Goal: Register for event/course

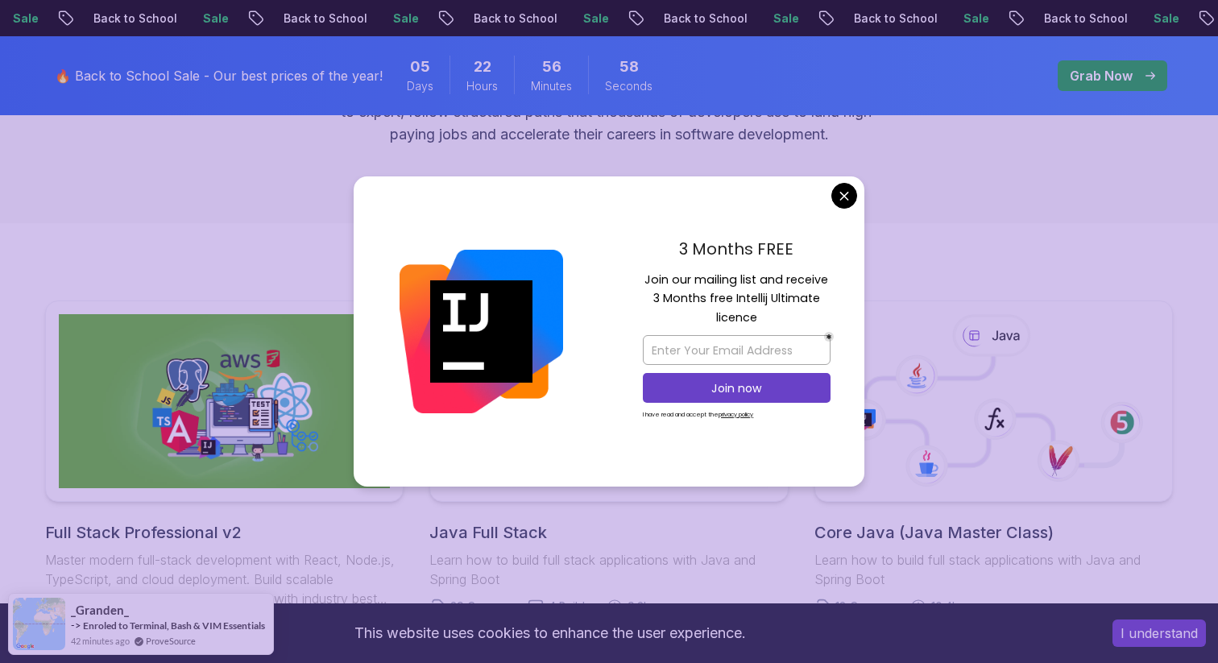
scroll to position [266, 0]
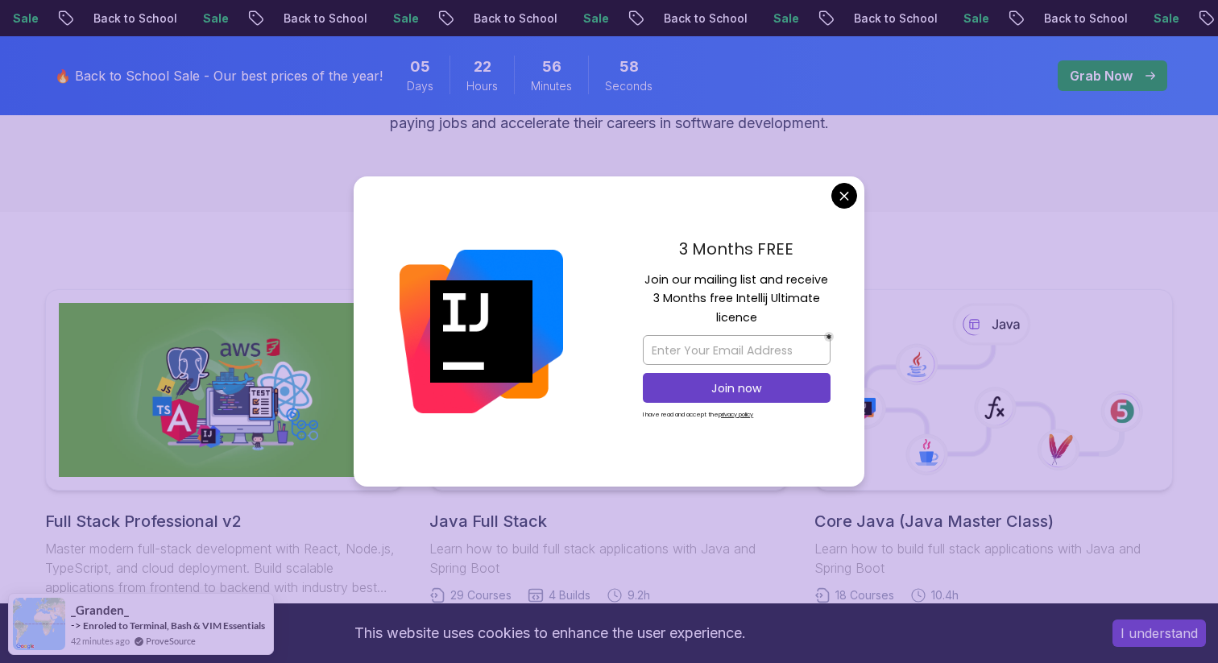
click at [560, 371] on img at bounding box center [482, 332] width 164 height 164
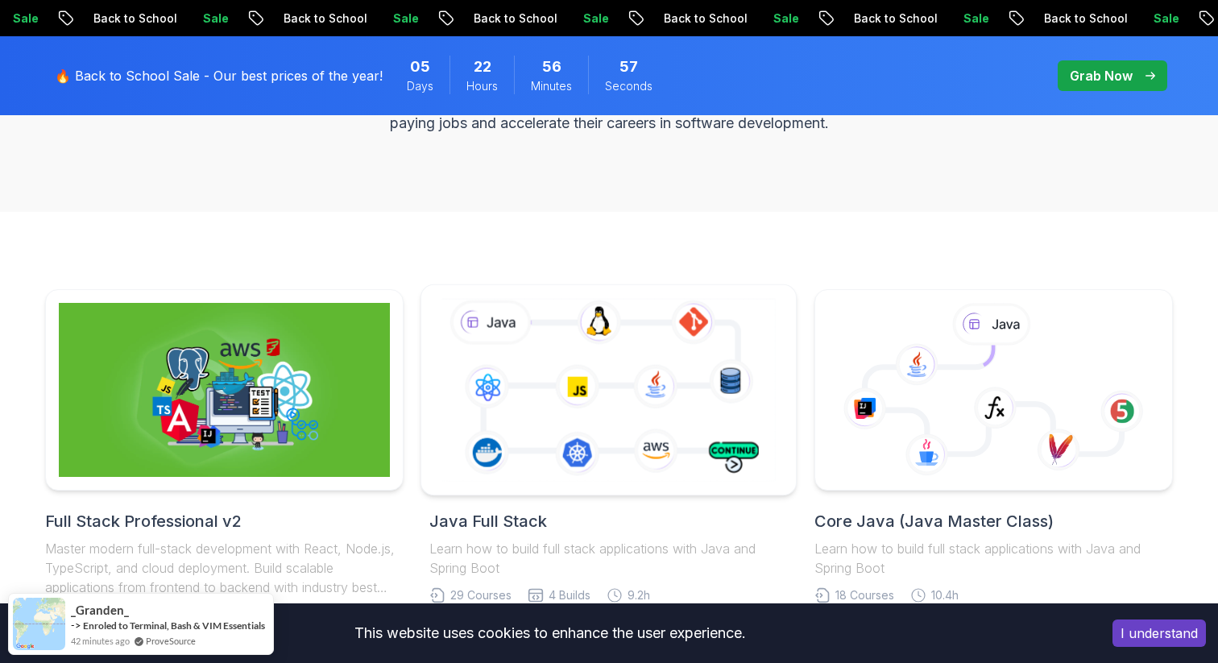
click at [589, 393] on icon at bounding box center [608, 389] width 341 height 189
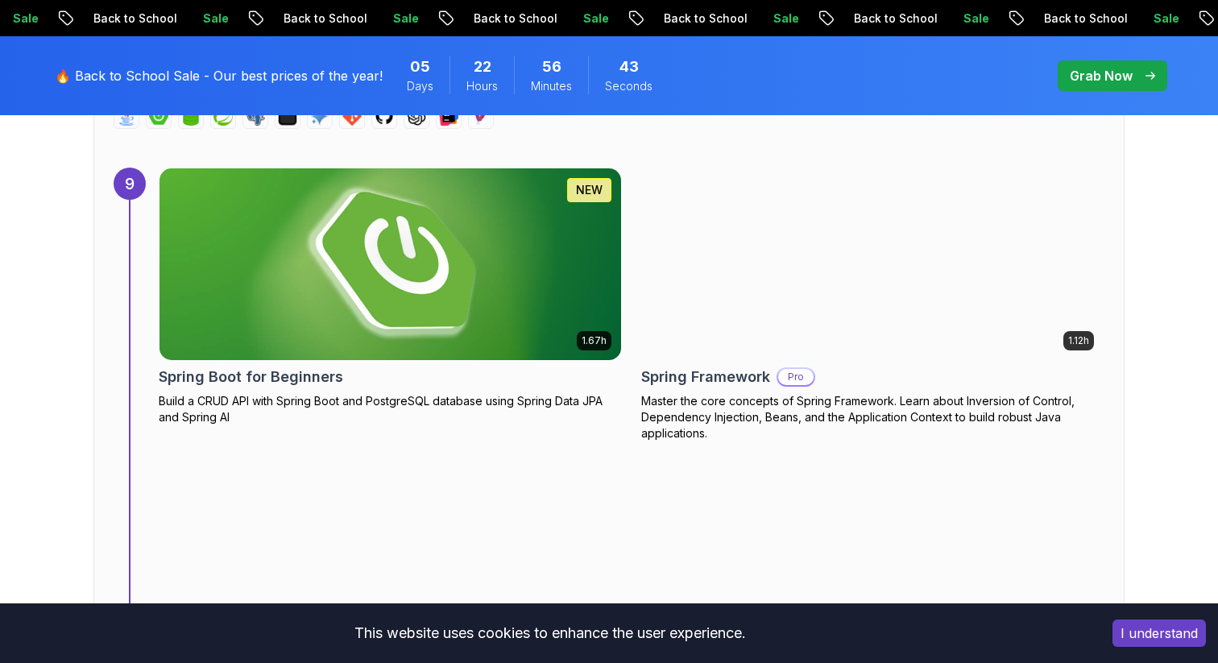
scroll to position [6050, 0]
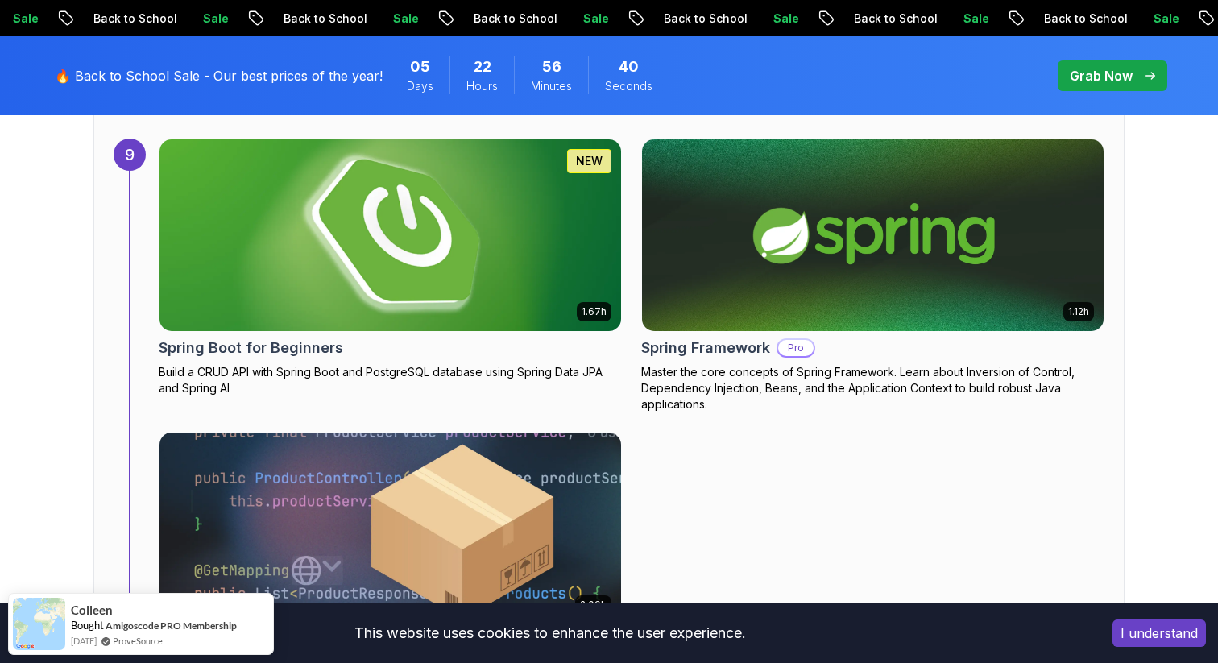
click at [500, 289] on img at bounding box center [390, 235] width 485 height 201
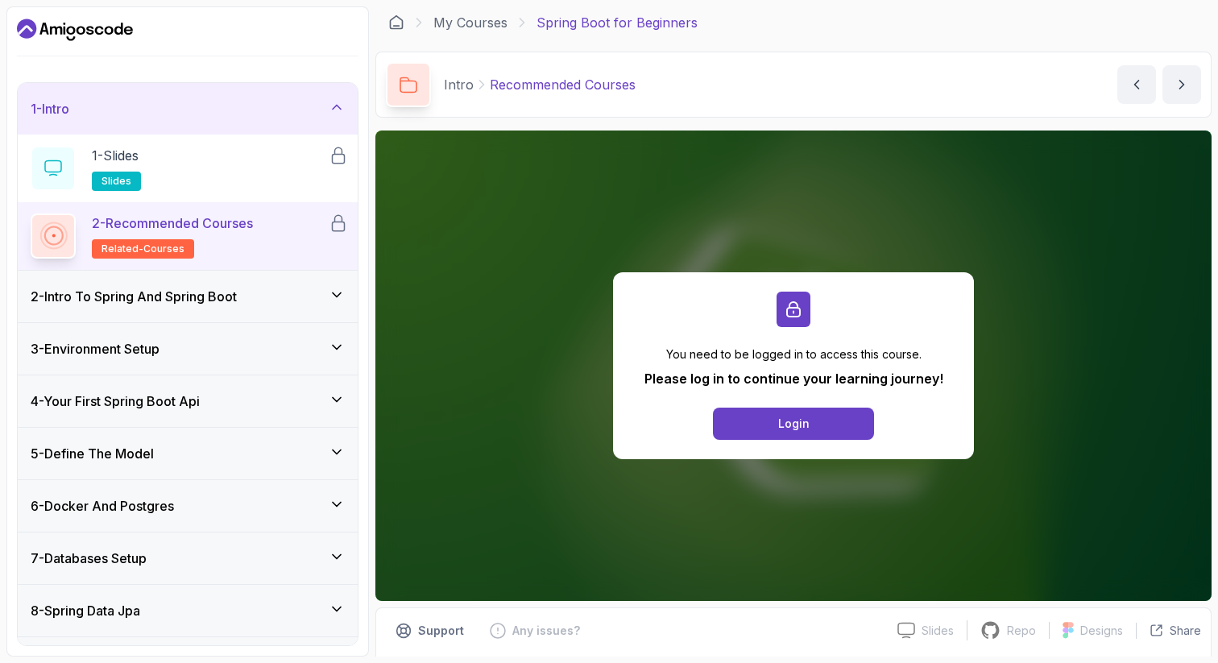
scroll to position [27, 0]
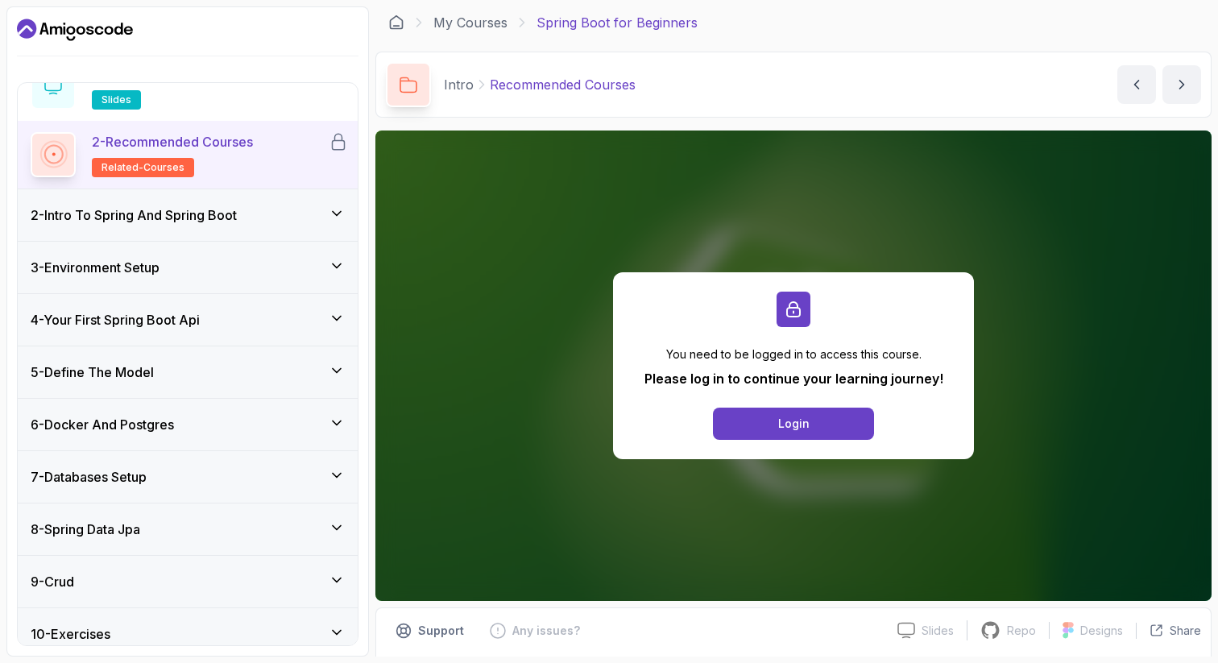
click at [223, 317] on div "4 - Your First Spring Boot Api" at bounding box center [188, 319] width 314 height 19
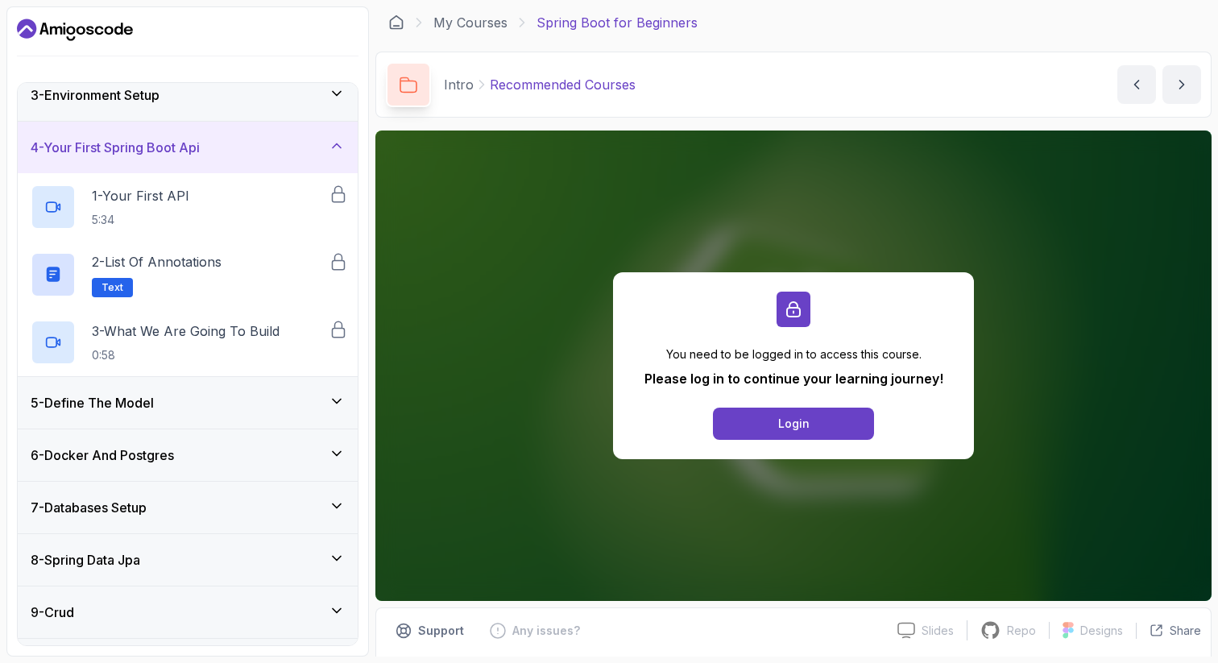
scroll to position [176, 0]
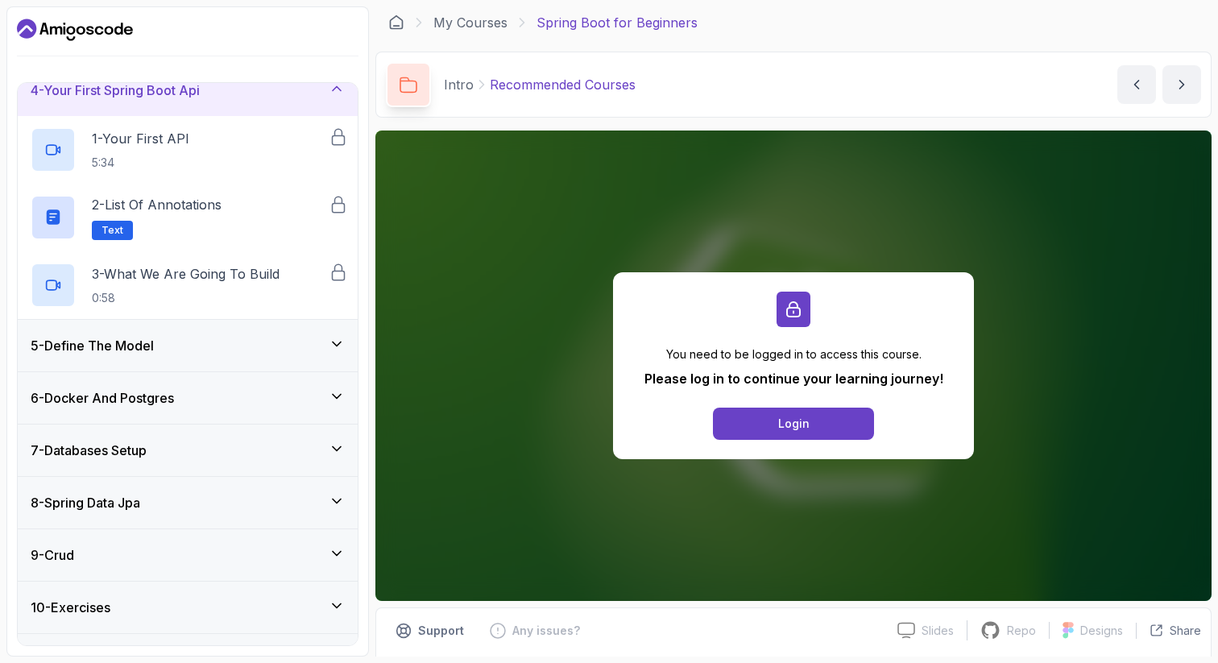
click at [180, 387] on div "6 - Docker And Postgres" at bounding box center [188, 398] width 340 height 52
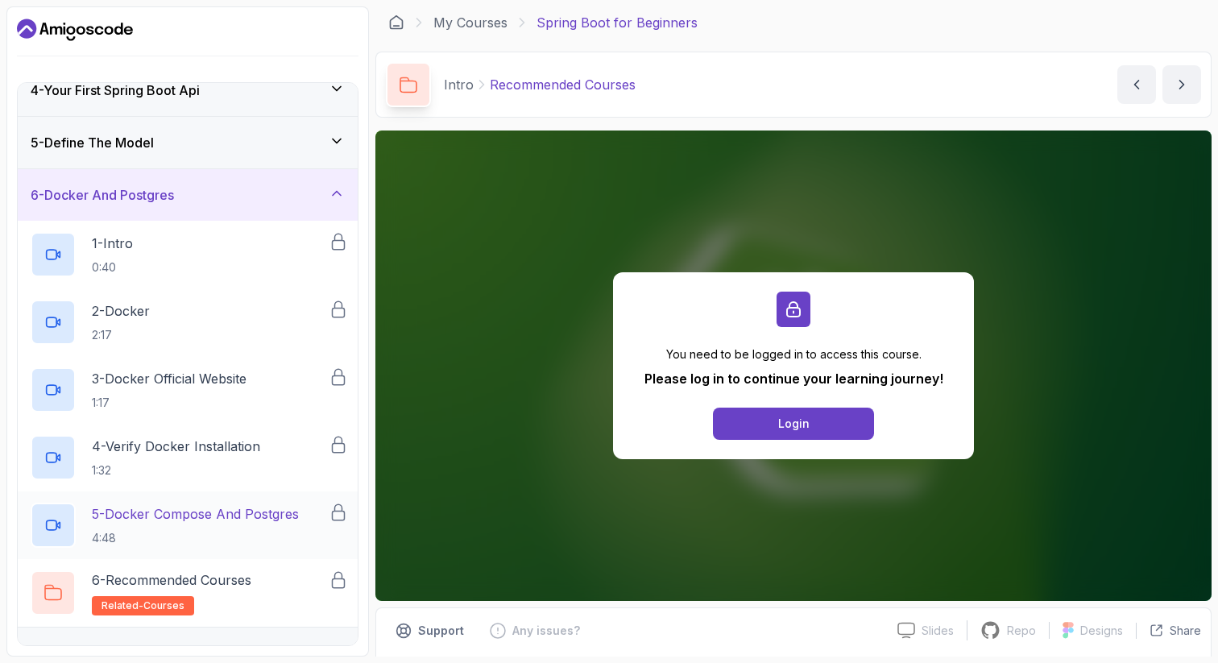
click at [215, 515] on p "5 - Docker Compose And Postgres" at bounding box center [195, 513] width 207 height 19
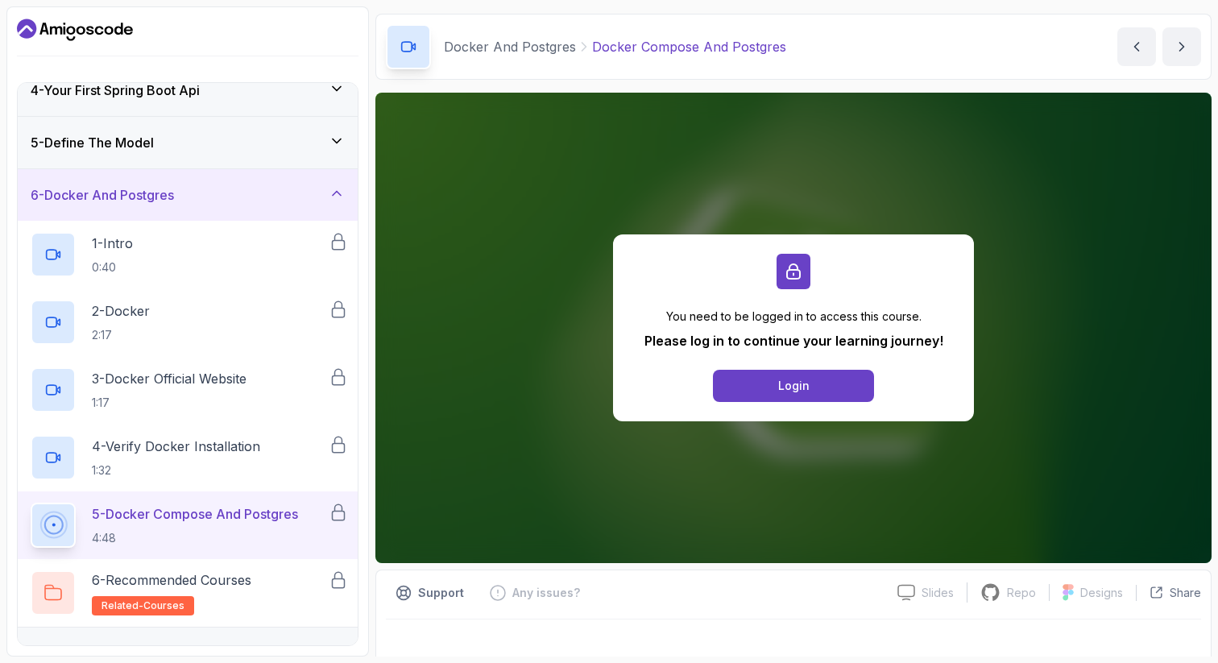
scroll to position [56, 0]
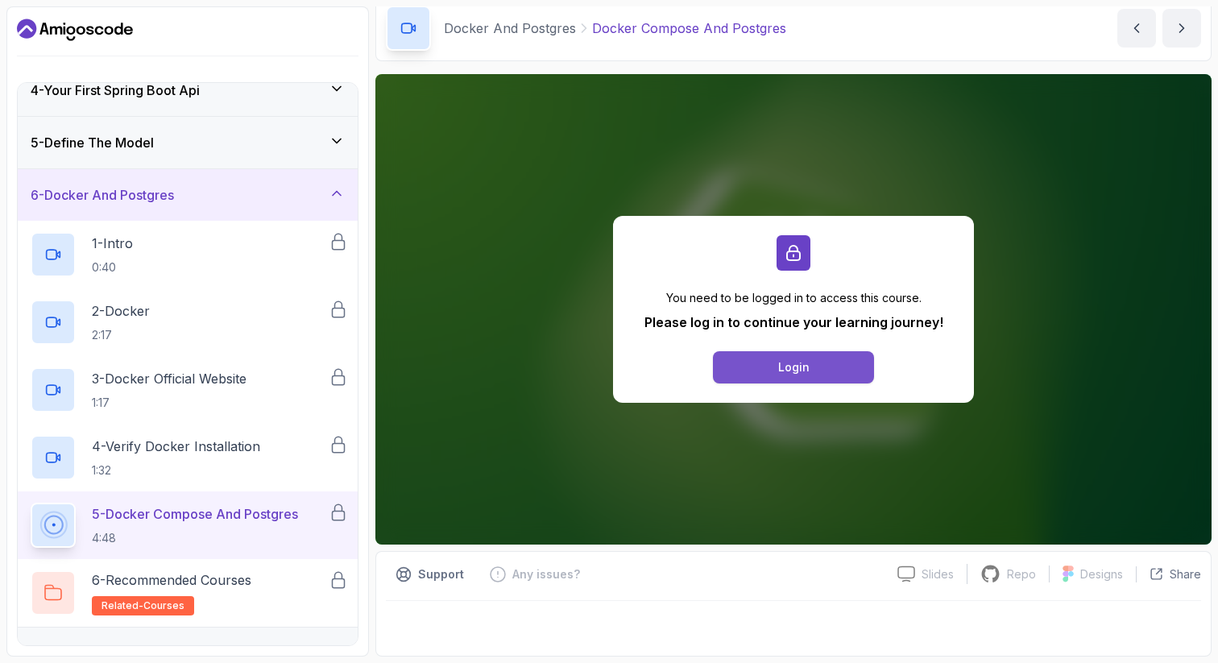
click at [797, 370] on div "Login" at bounding box center [793, 367] width 31 height 16
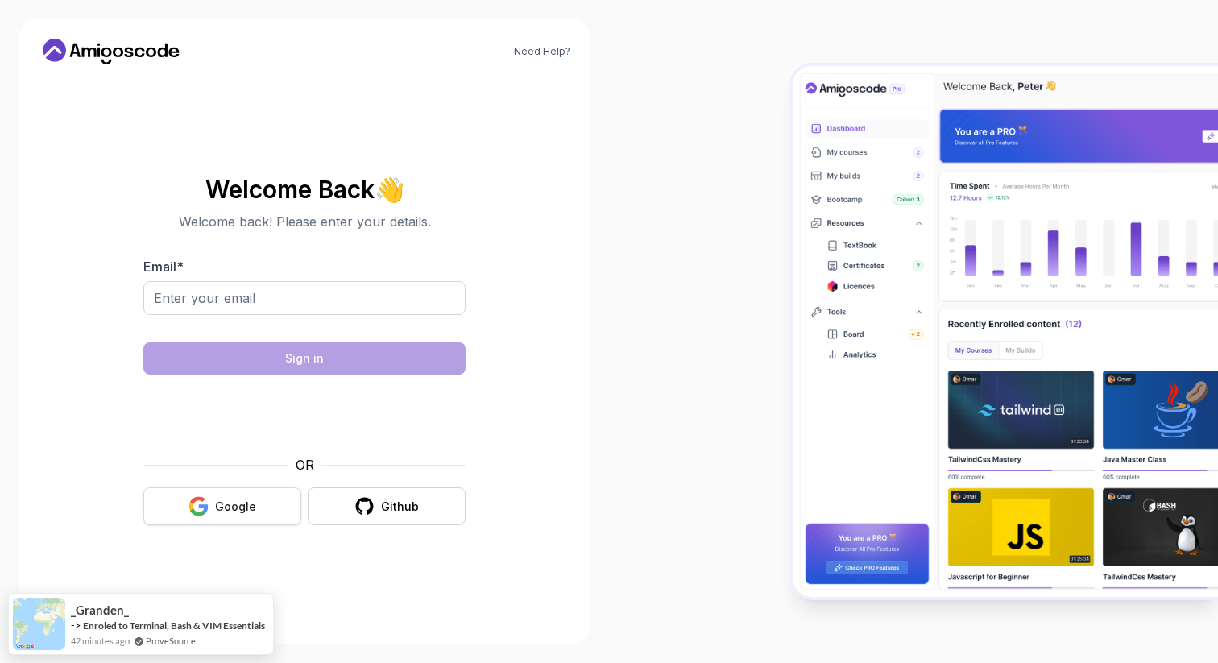
click at [221, 504] on div "Google" at bounding box center [235, 507] width 41 height 16
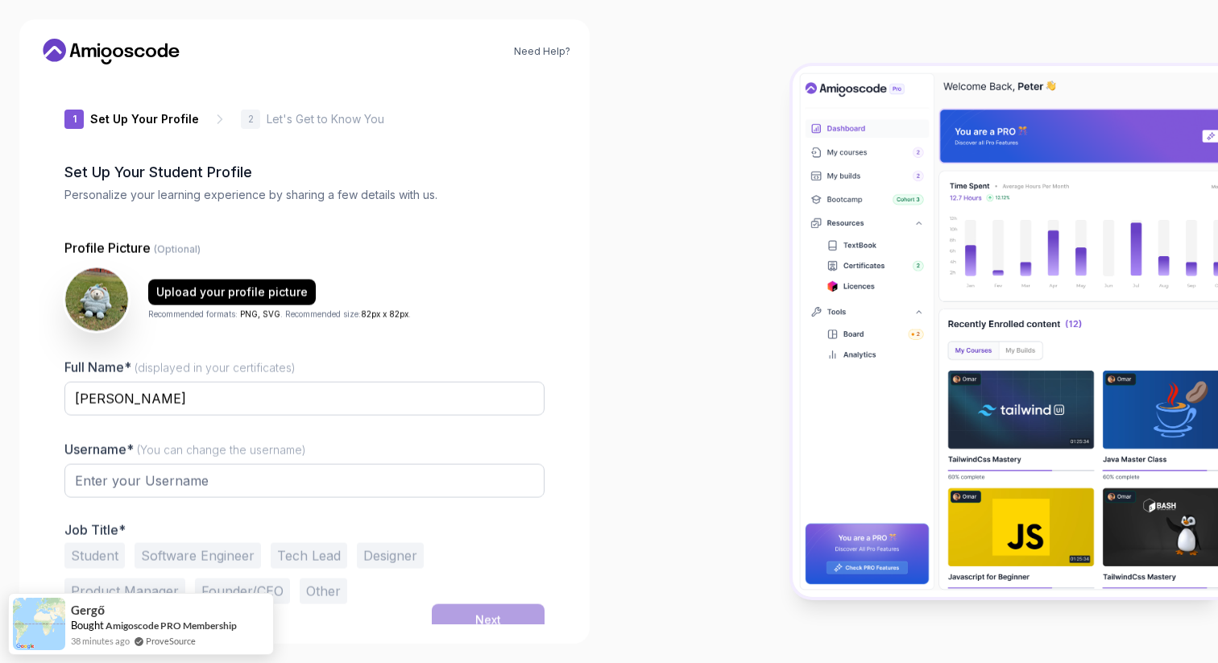
type input "boldbeetle4c0da"
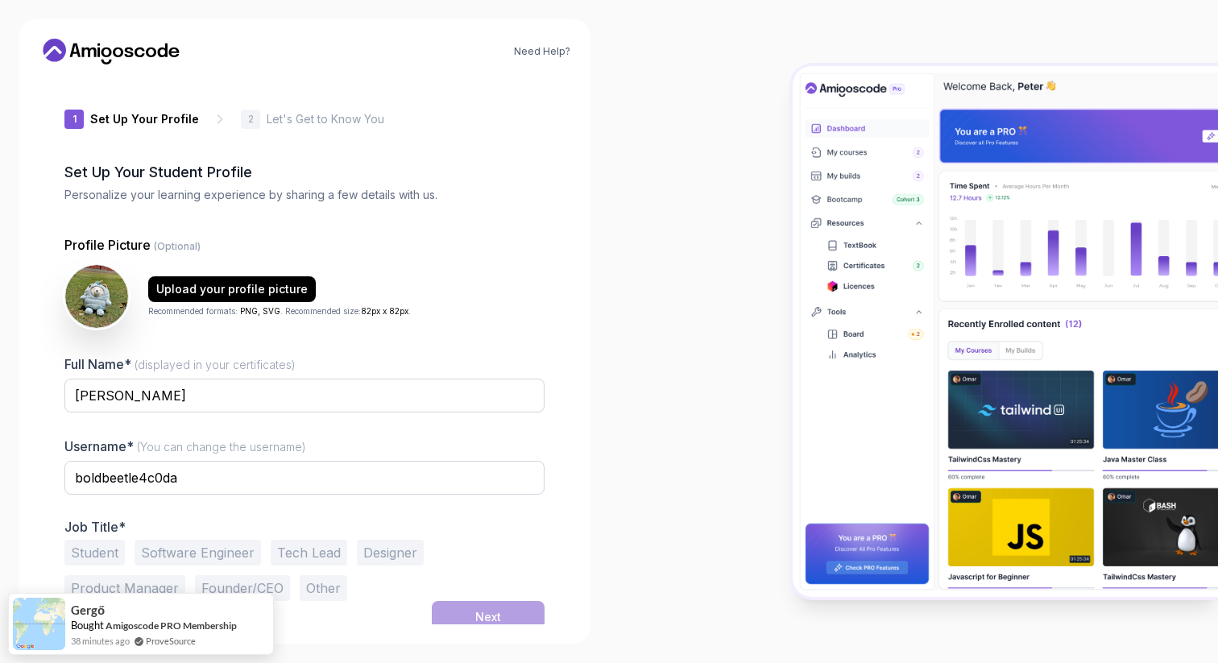
scroll to position [9, 0]
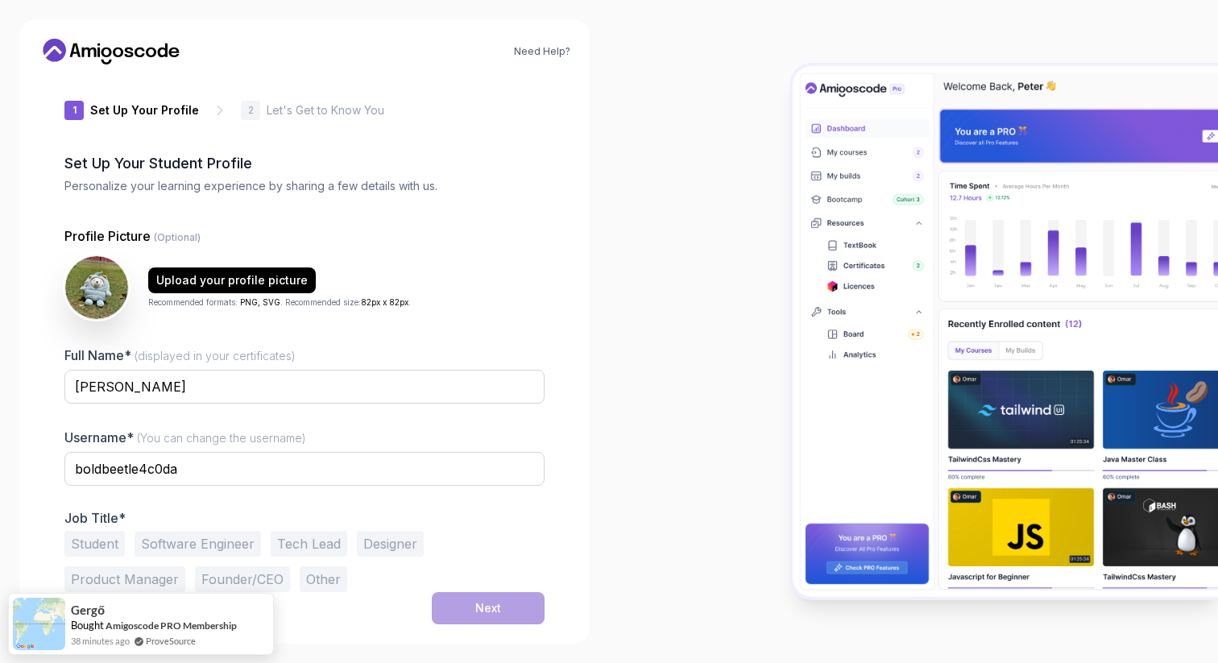
click at [106, 548] on button "Student" at bounding box center [94, 544] width 60 height 26
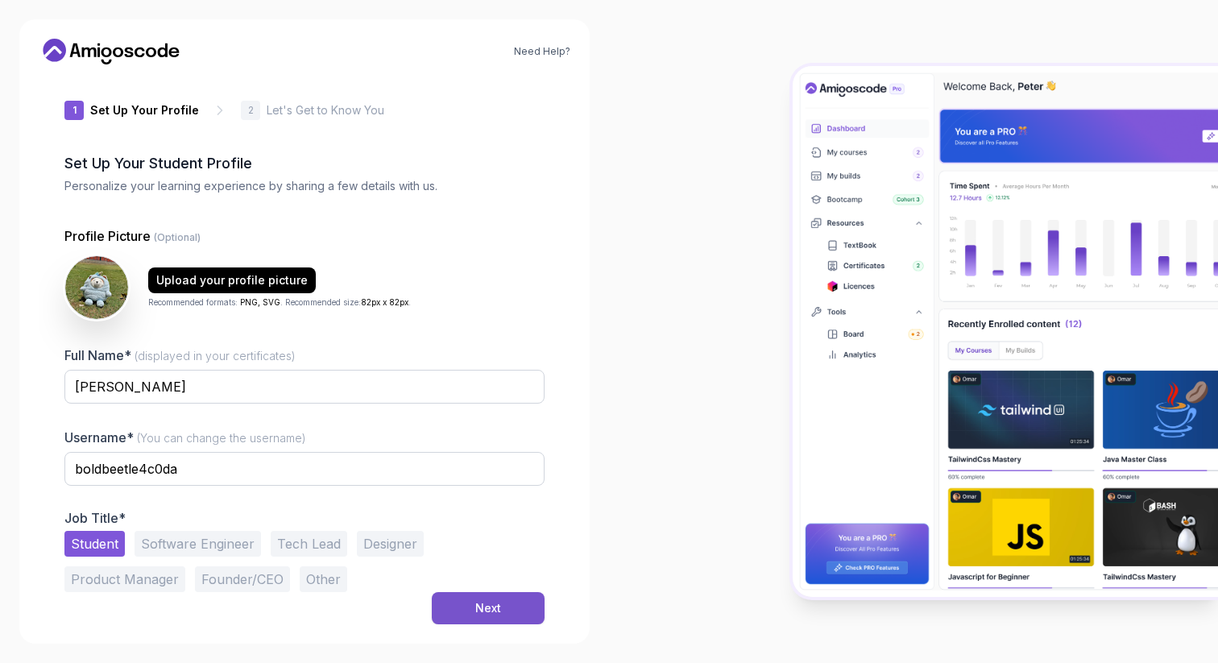
click at [492, 606] on div "Next" at bounding box center [488, 608] width 26 height 16
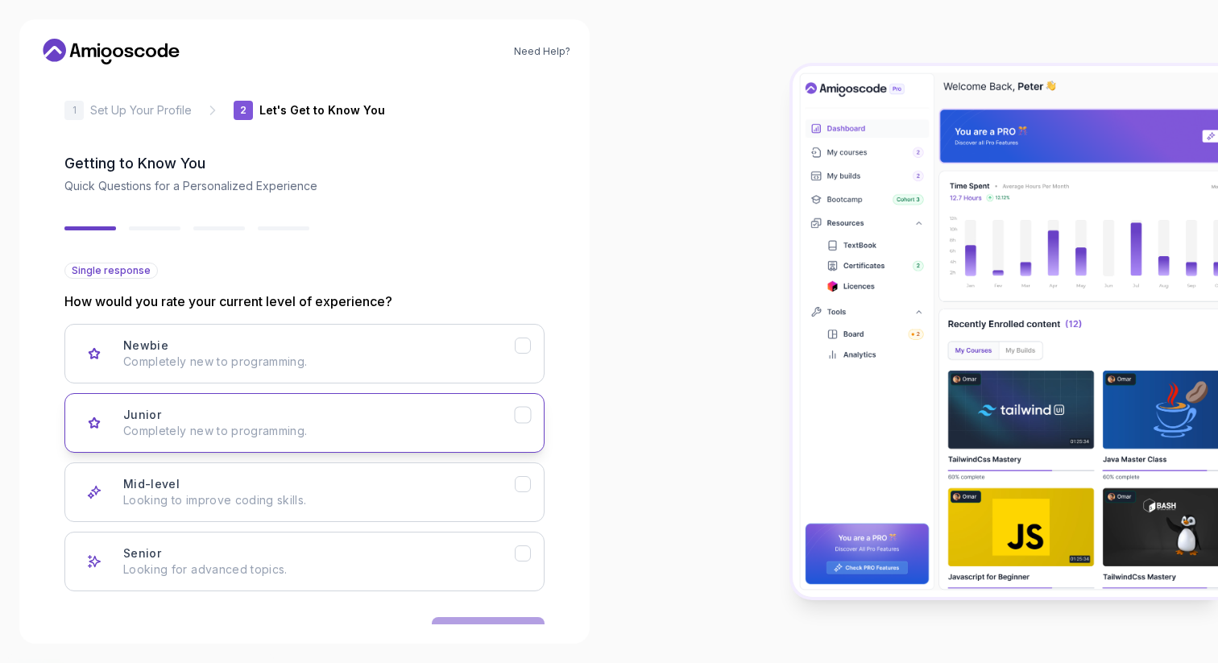
scroll to position [29, 0]
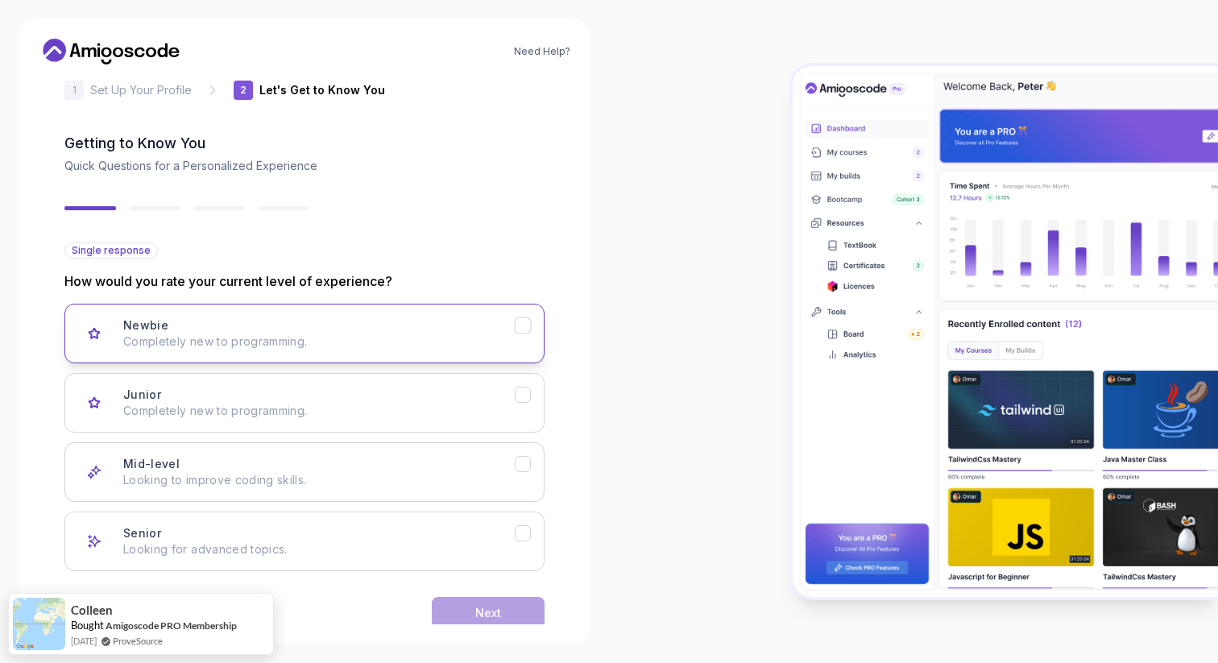
click at [321, 323] on div "Newbie Completely new to programming." at bounding box center [319, 334] width 392 height 32
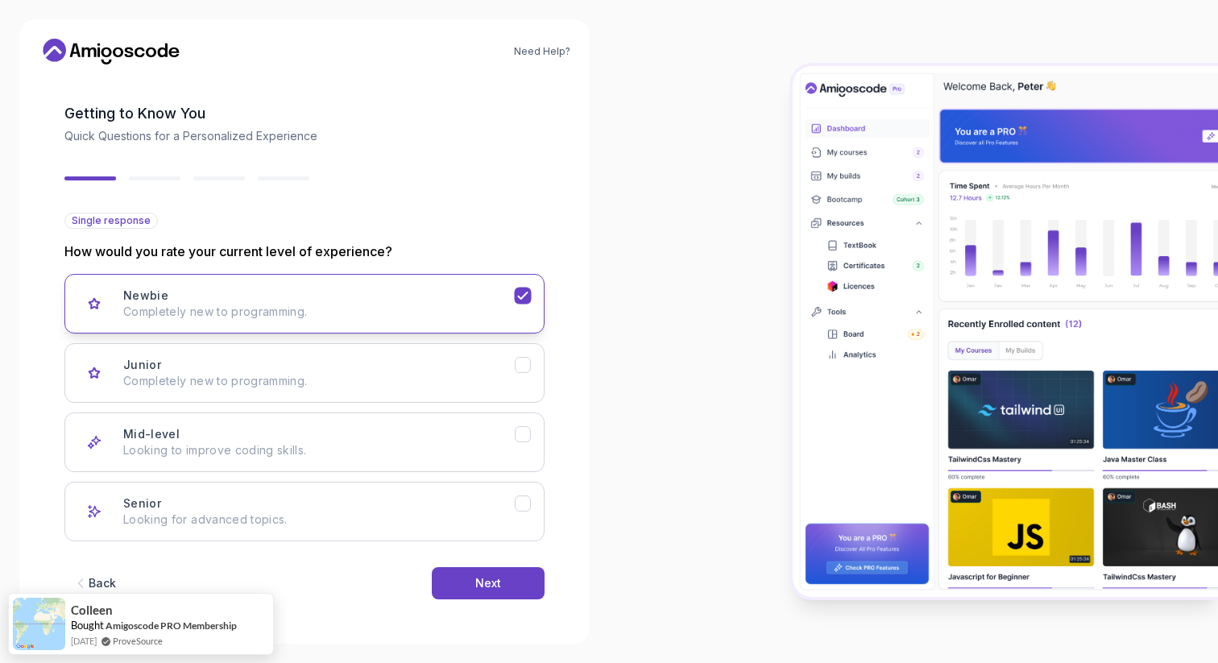
scroll to position [60, 0]
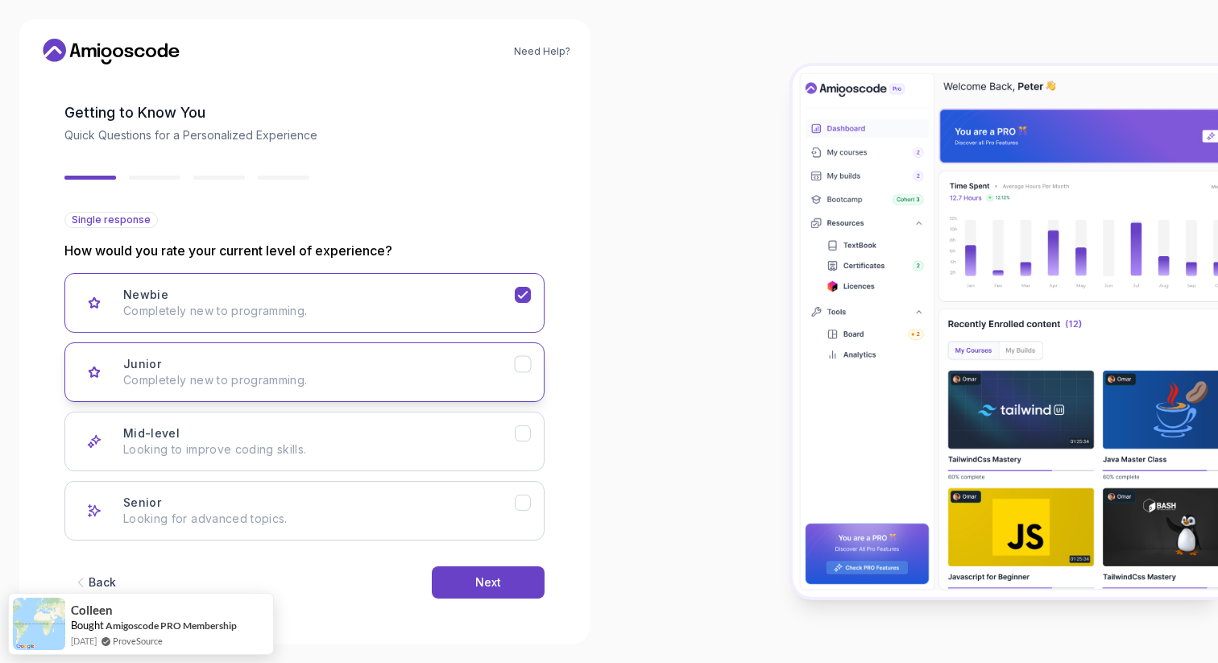
click at [338, 371] on div "Junior Completely new to programming." at bounding box center [319, 372] width 392 height 32
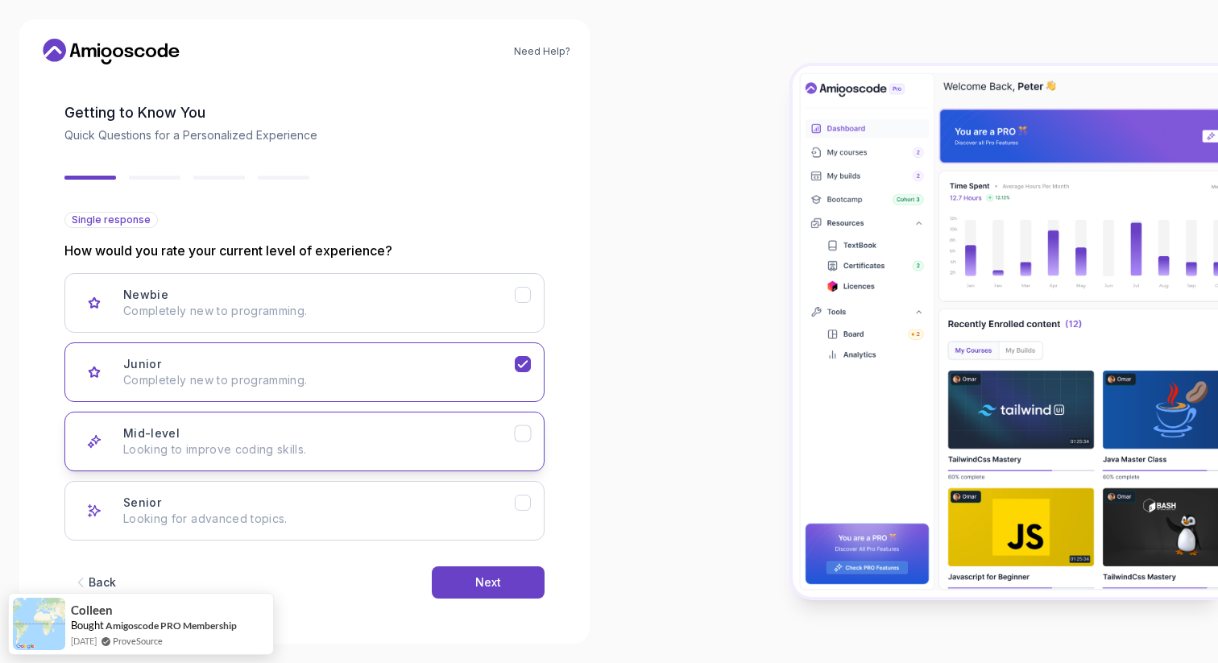
click at [444, 455] on p "Looking to improve coding skills." at bounding box center [319, 450] width 392 height 16
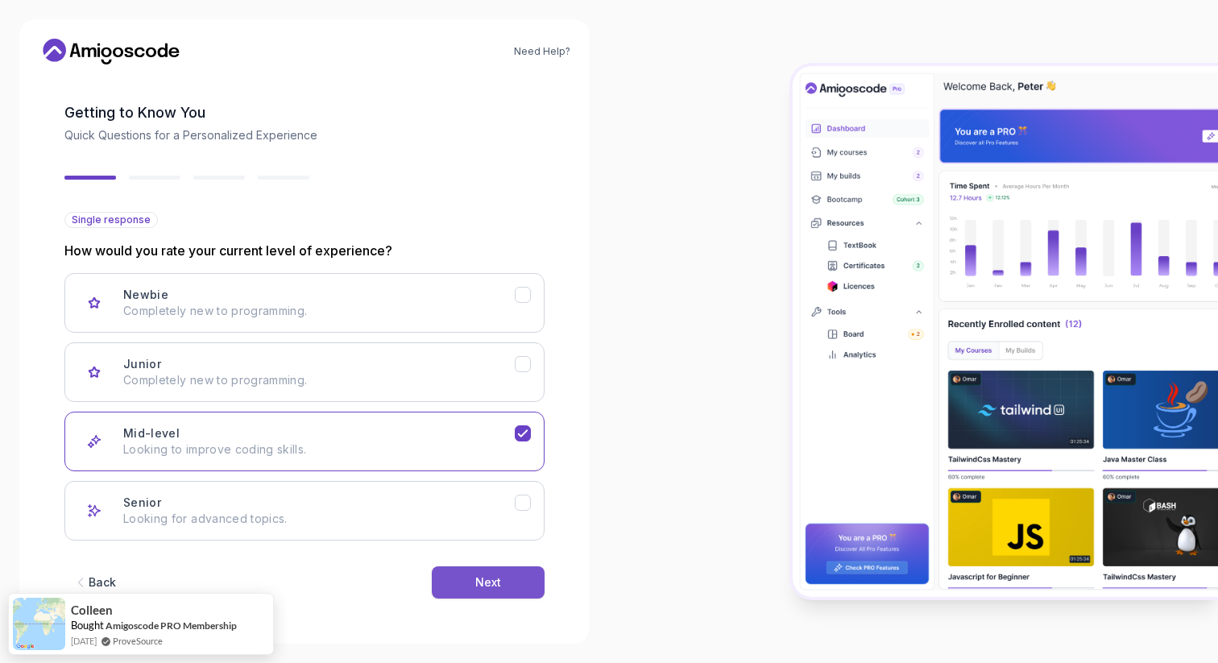
click at [505, 581] on button "Next" at bounding box center [488, 583] width 113 height 32
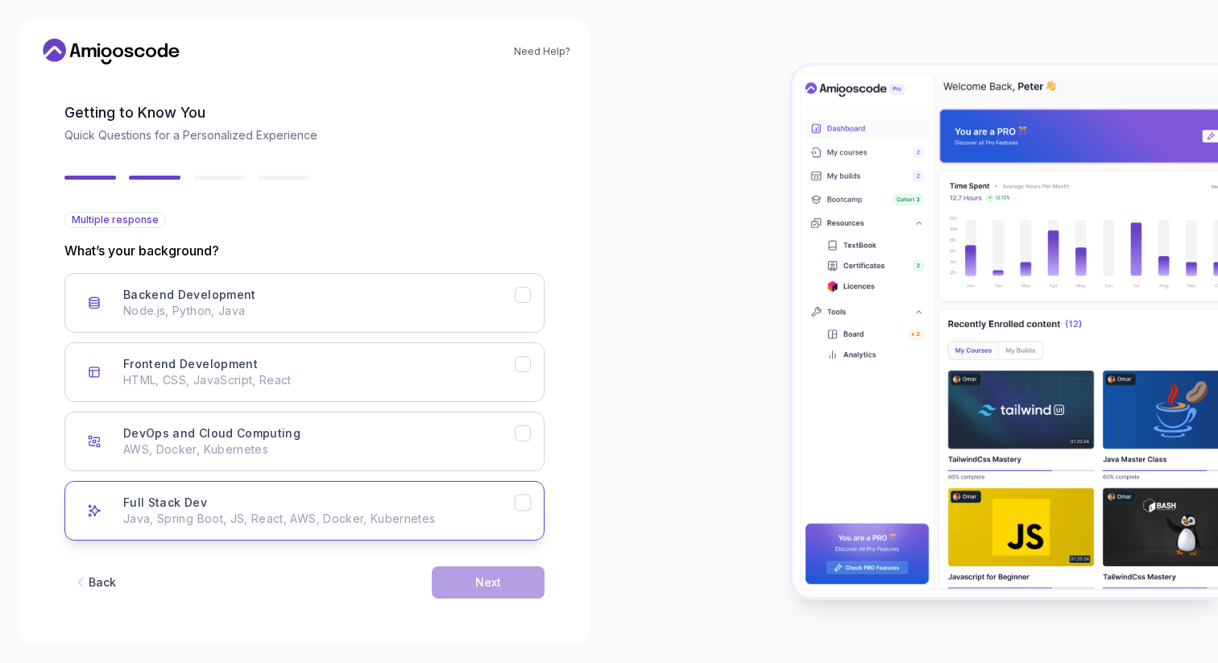
click at [259, 502] on div "Full Stack Dev Java, Spring Boot, JS, React, AWS, Docker, Kubernetes" at bounding box center [319, 511] width 392 height 32
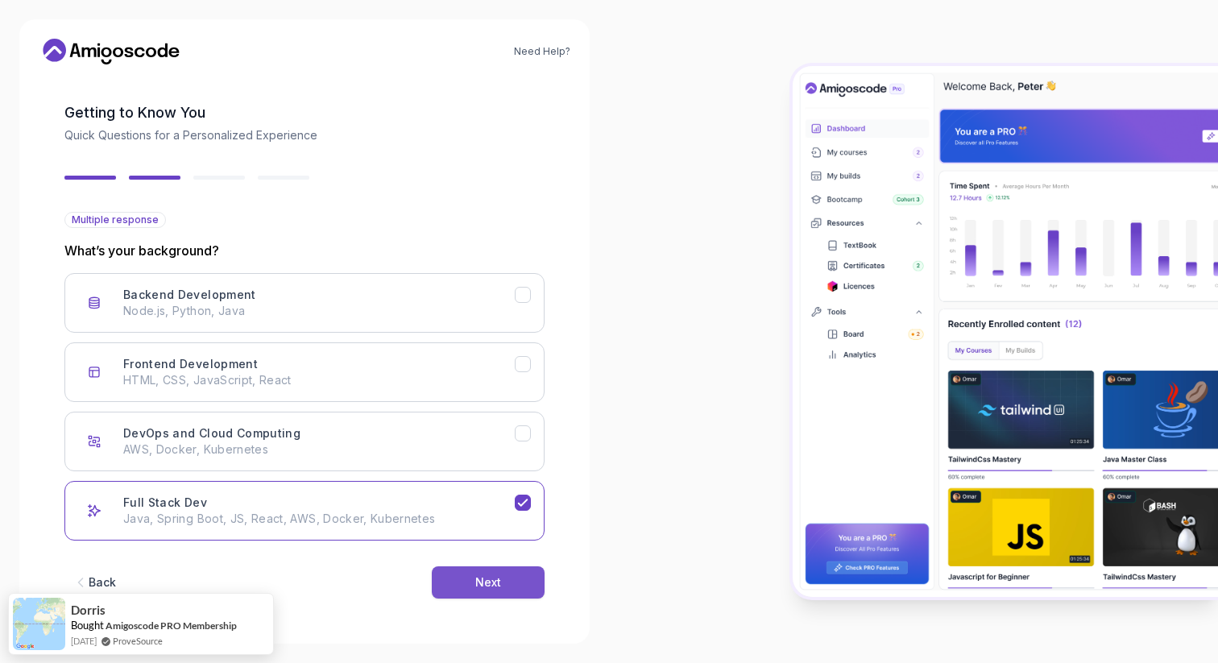
click at [500, 583] on div "Next" at bounding box center [488, 583] width 26 height 16
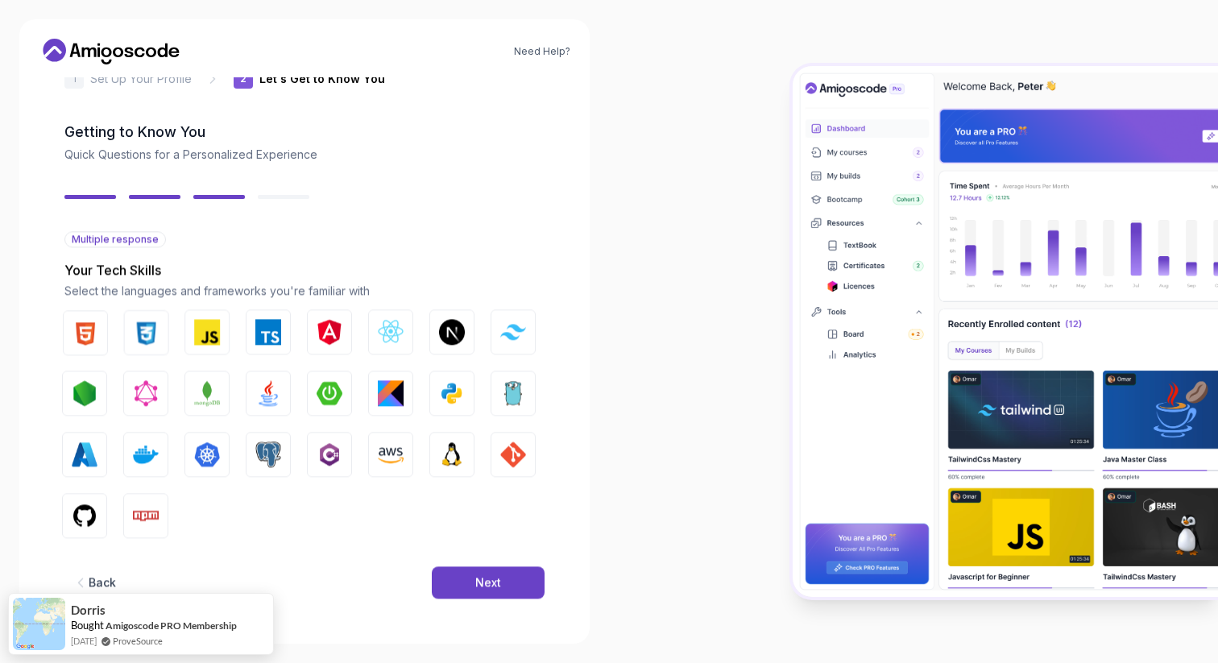
scroll to position [40, 0]
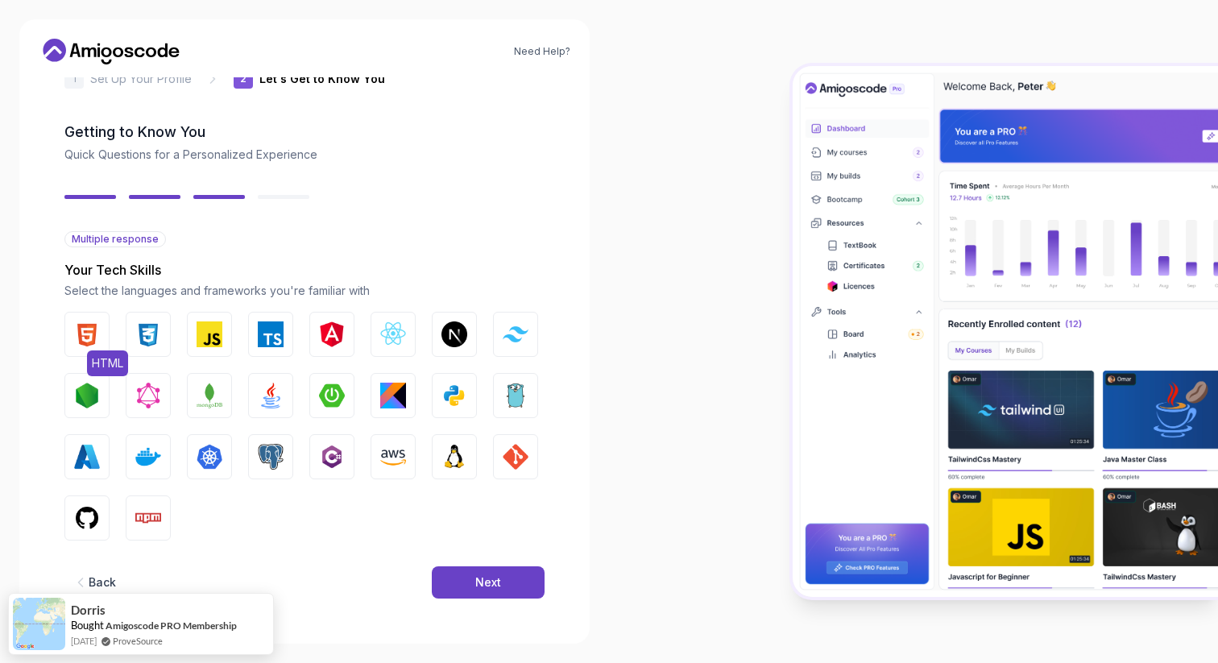
click at [84, 335] on img "button" at bounding box center [87, 335] width 26 height 26
click at [139, 332] on img "button" at bounding box center [148, 335] width 26 height 26
click at [205, 334] on img "button" at bounding box center [210, 335] width 26 height 26
click at [392, 334] on img "button" at bounding box center [393, 335] width 26 height 26
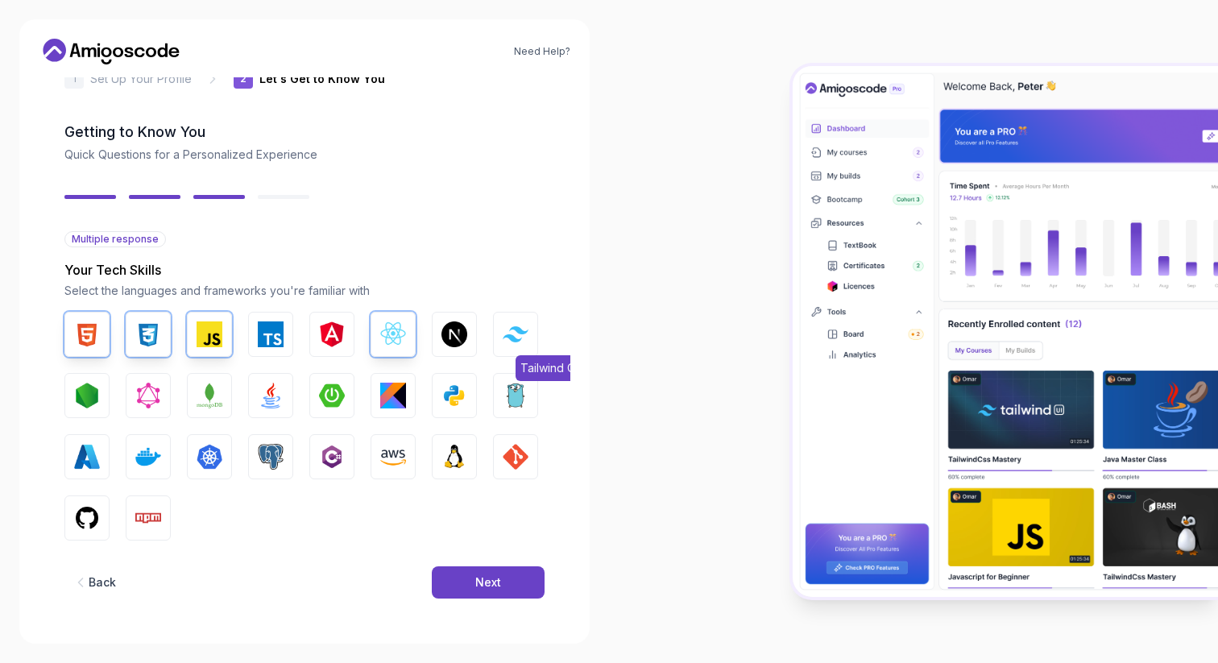
click at [507, 331] on img "button" at bounding box center [516, 333] width 26 height 15
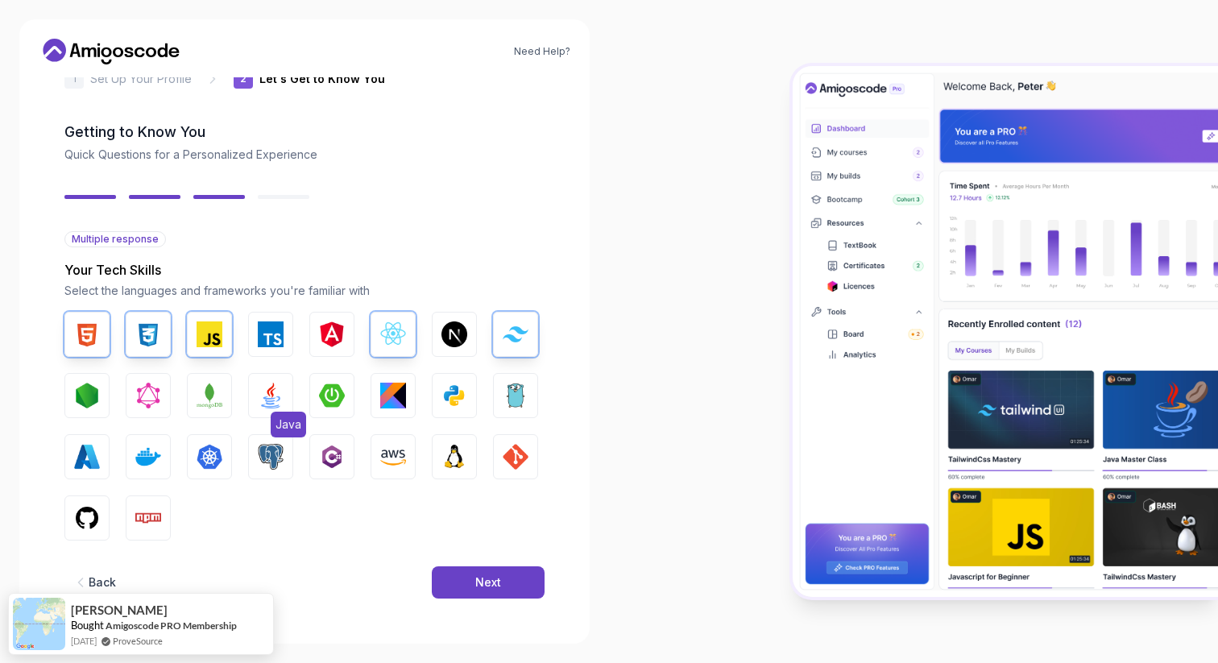
click at [271, 395] on img "button" at bounding box center [271, 396] width 26 height 26
click at [91, 401] on img "button" at bounding box center [87, 396] width 26 height 26
click at [457, 392] on img "button" at bounding box center [455, 396] width 26 height 26
click at [519, 450] on img "button" at bounding box center [516, 457] width 26 height 26
click at [404, 460] on img "button" at bounding box center [393, 457] width 26 height 26
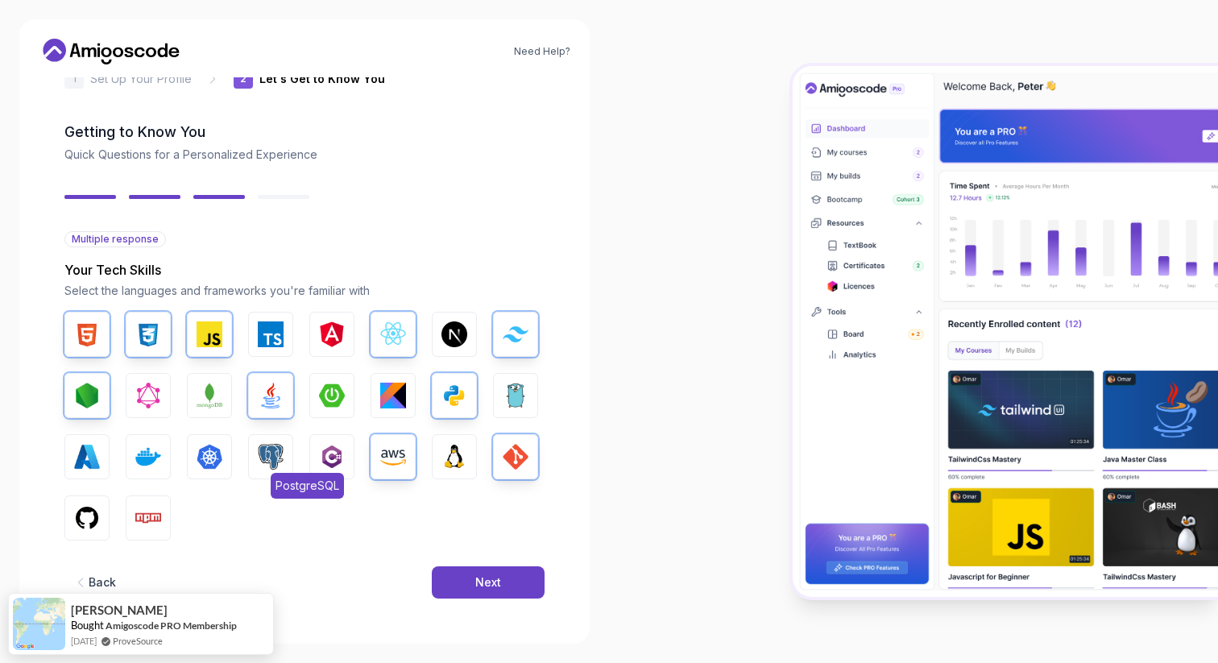
click at [279, 463] on img "button" at bounding box center [271, 457] width 26 height 26
click at [150, 458] on img "button" at bounding box center [148, 457] width 26 height 26
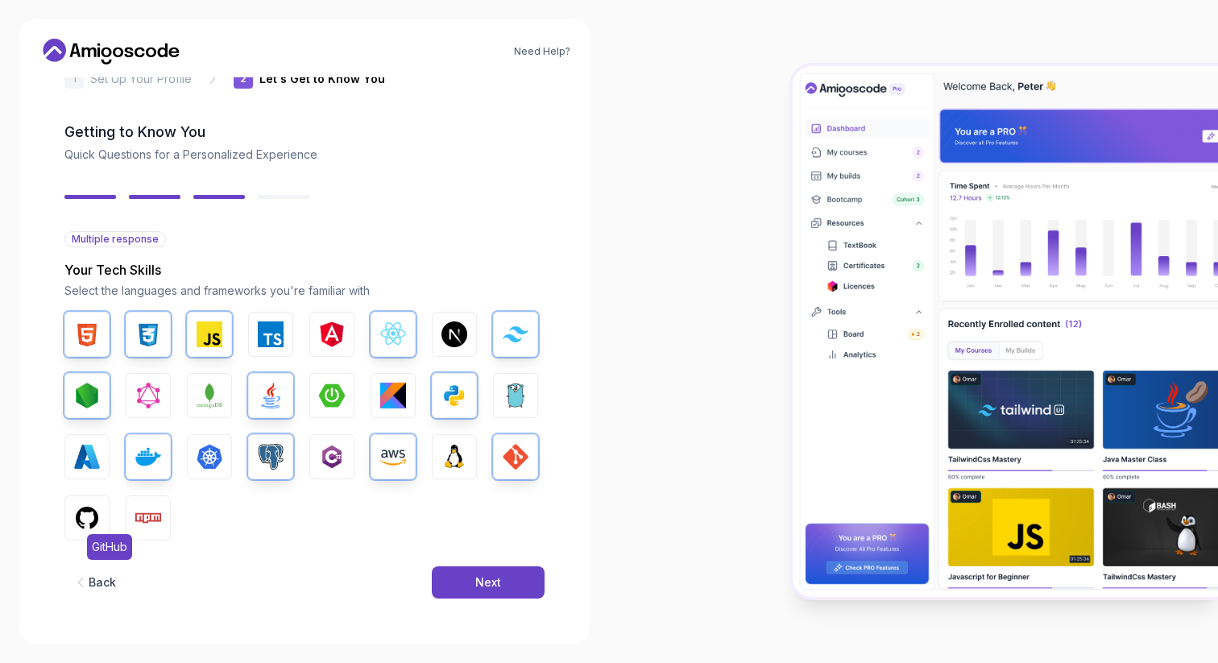
click at [88, 524] on img "button" at bounding box center [87, 518] width 26 height 26
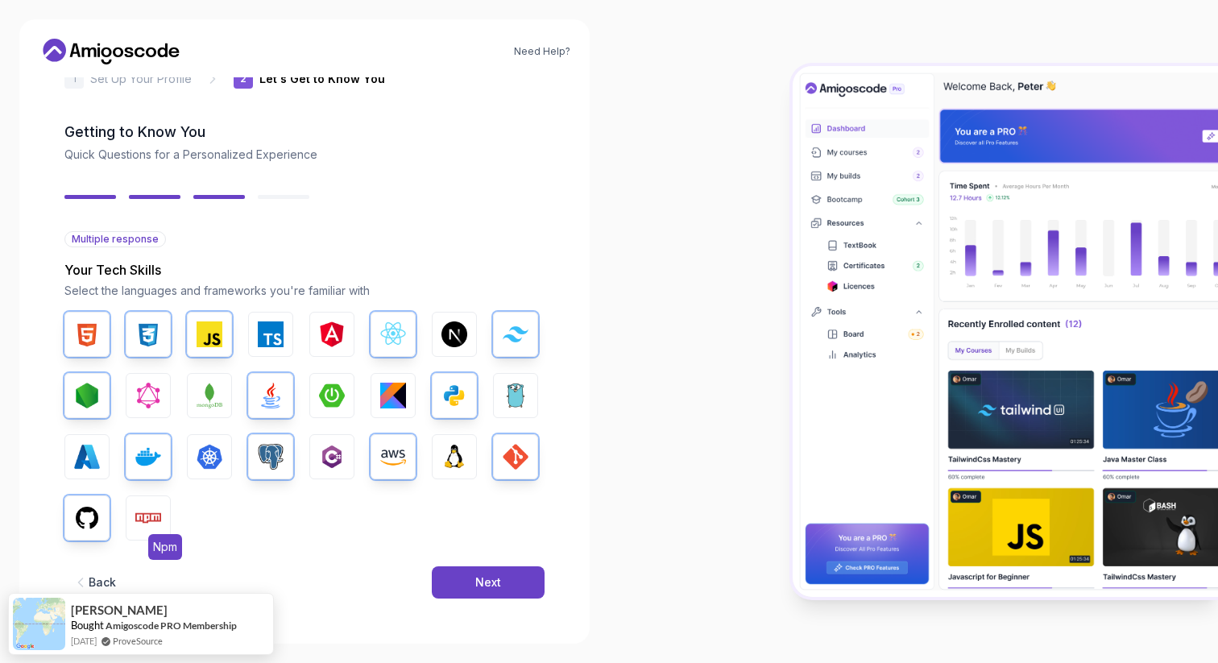
click at [140, 515] on img "button" at bounding box center [148, 518] width 26 height 26
click at [473, 580] on button "Next" at bounding box center [488, 583] width 113 height 32
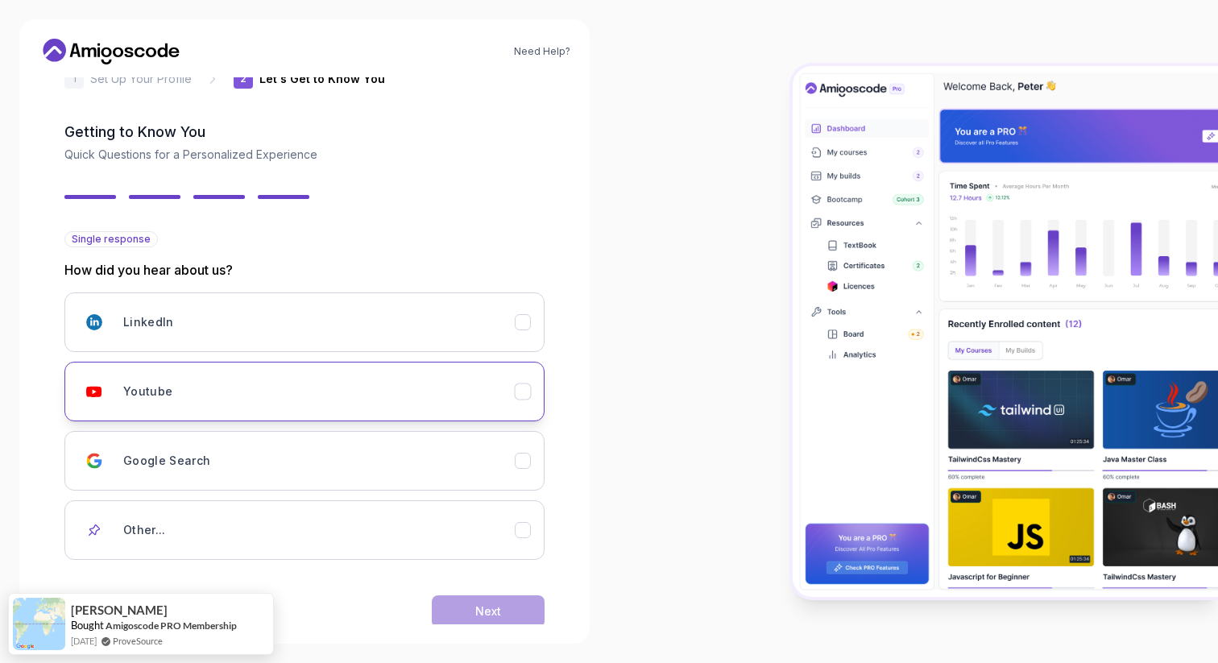
click at [258, 401] on div "Youtube" at bounding box center [319, 392] width 392 height 32
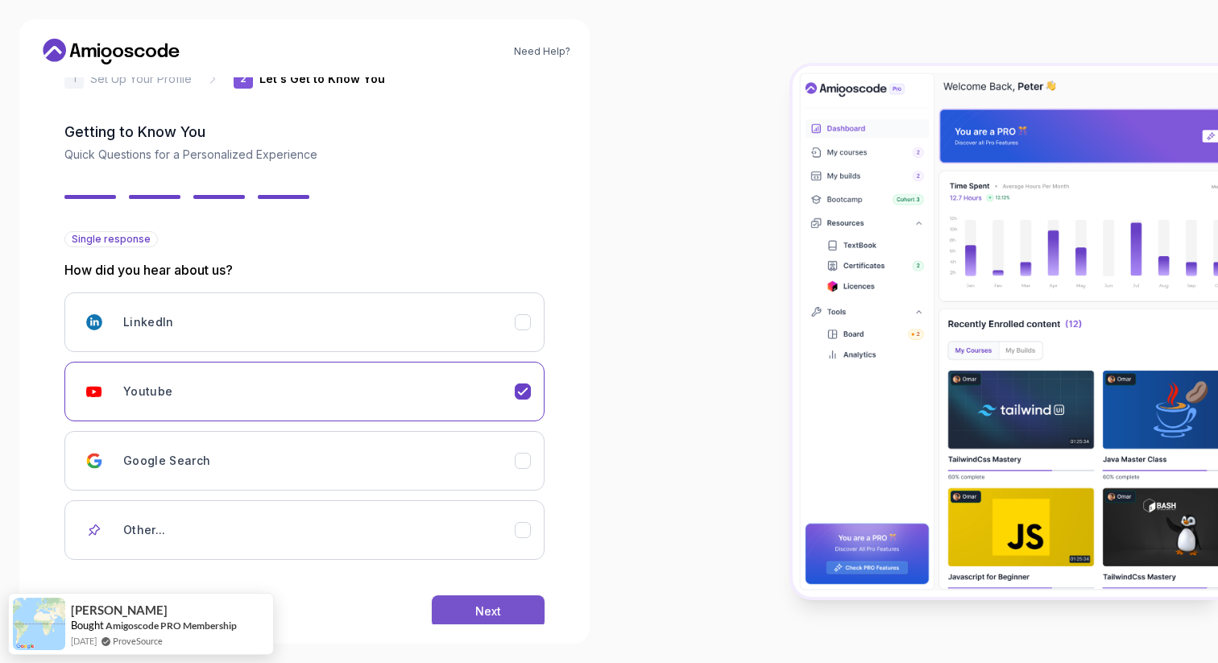
click at [482, 606] on div "Next" at bounding box center [488, 612] width 26 height 16
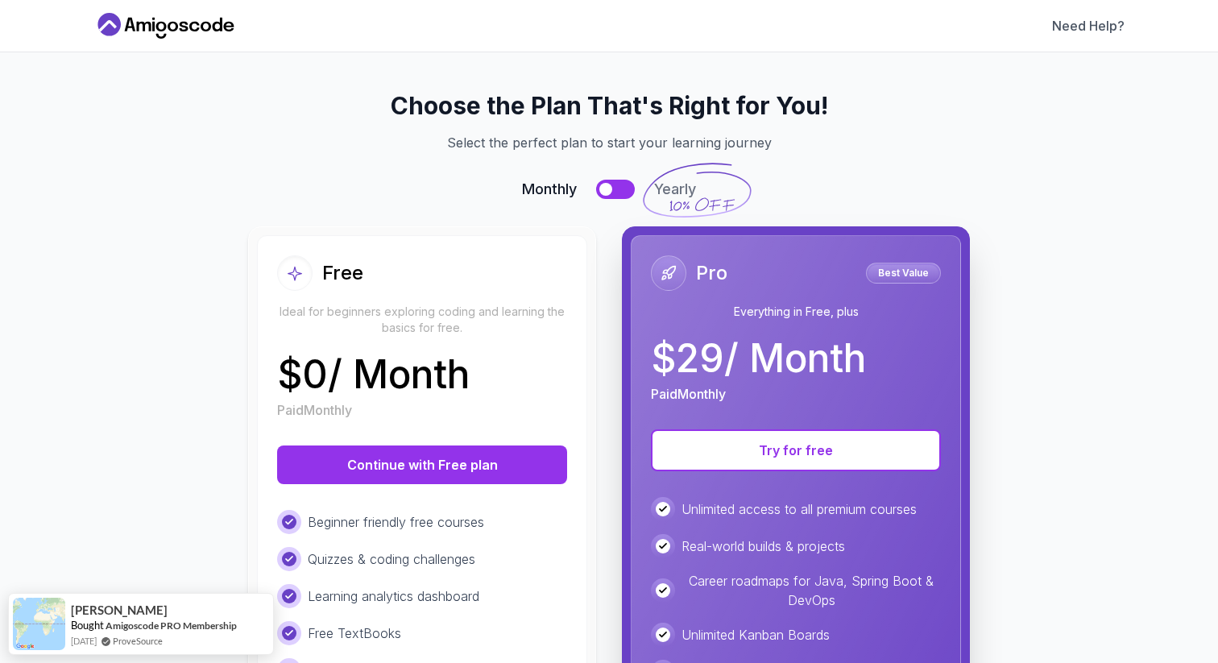
scroll to position [41, 0]
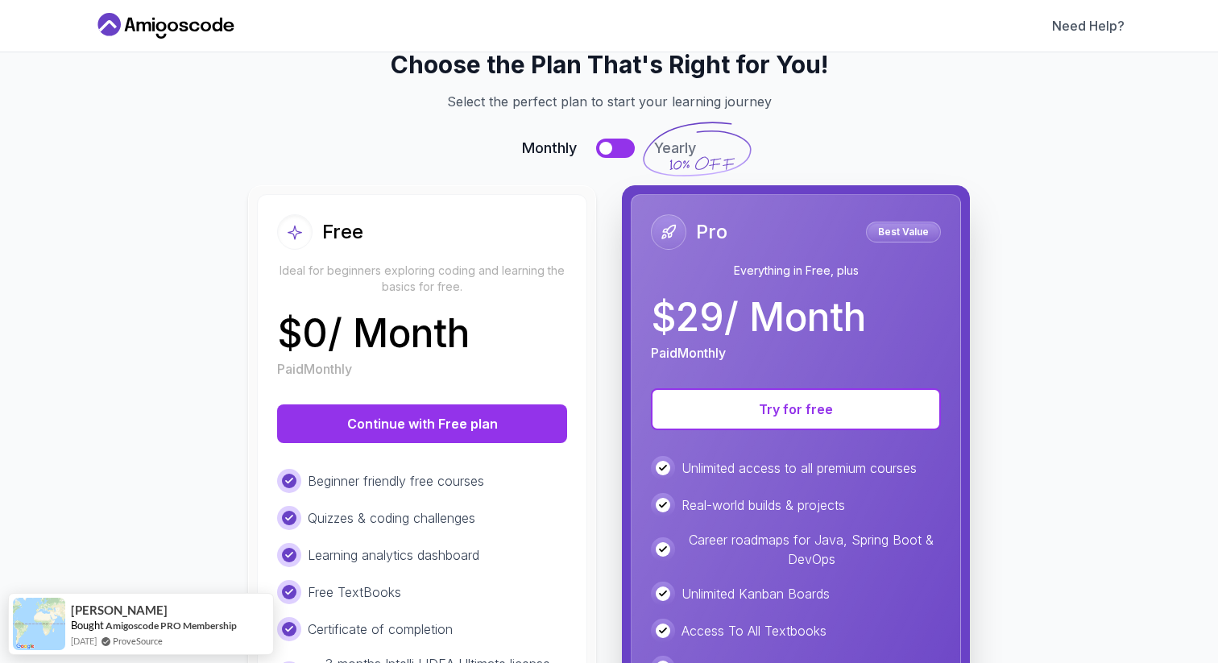
click at [616, 145] on button at bounding box center [615, 148] width 39 height 19
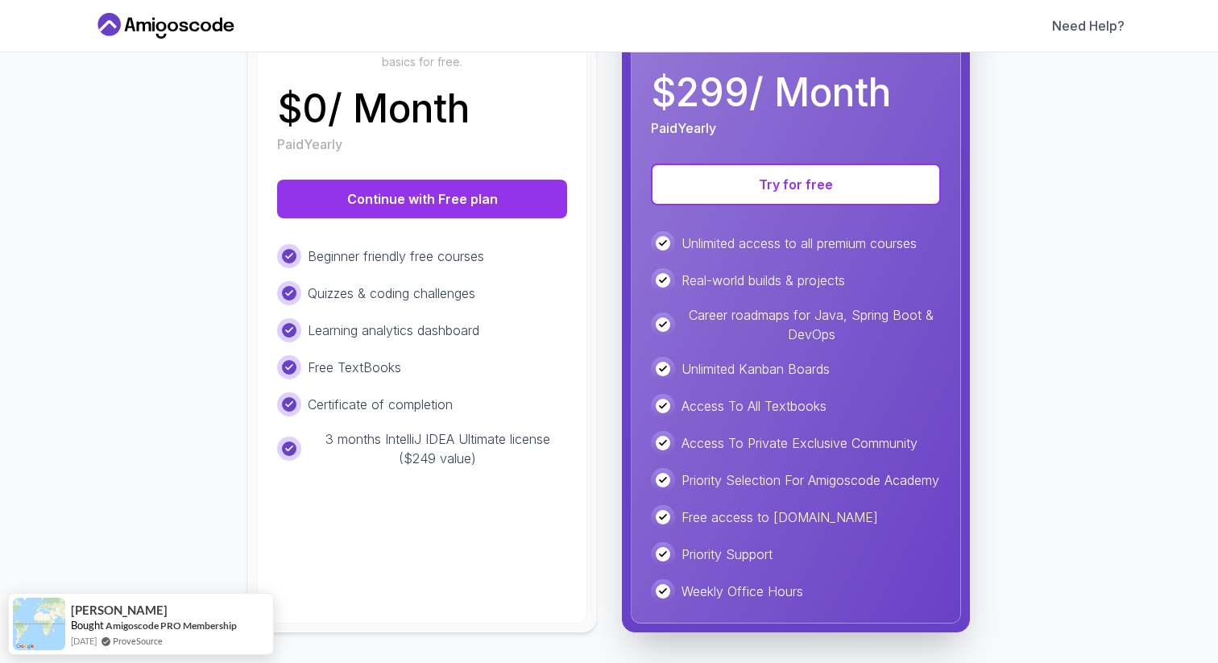
scroll to position [268, 0]
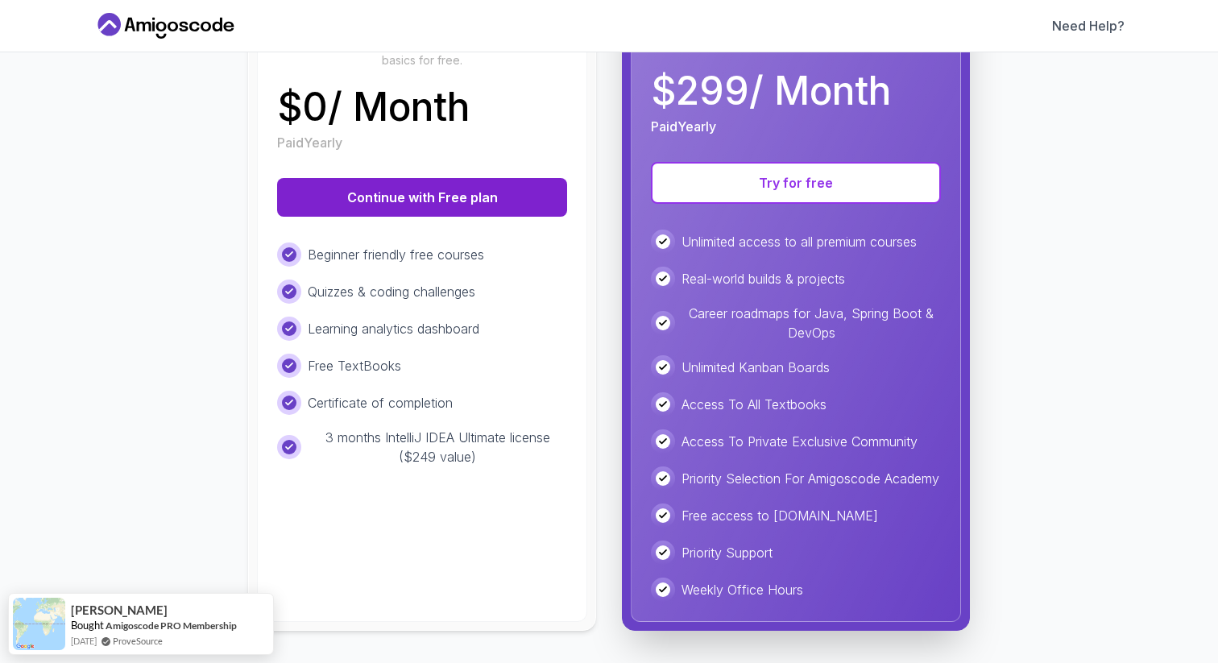
click at [486, 198] on button "Continue with Free plan" at bounding box center [422, 197] width 290 height 39
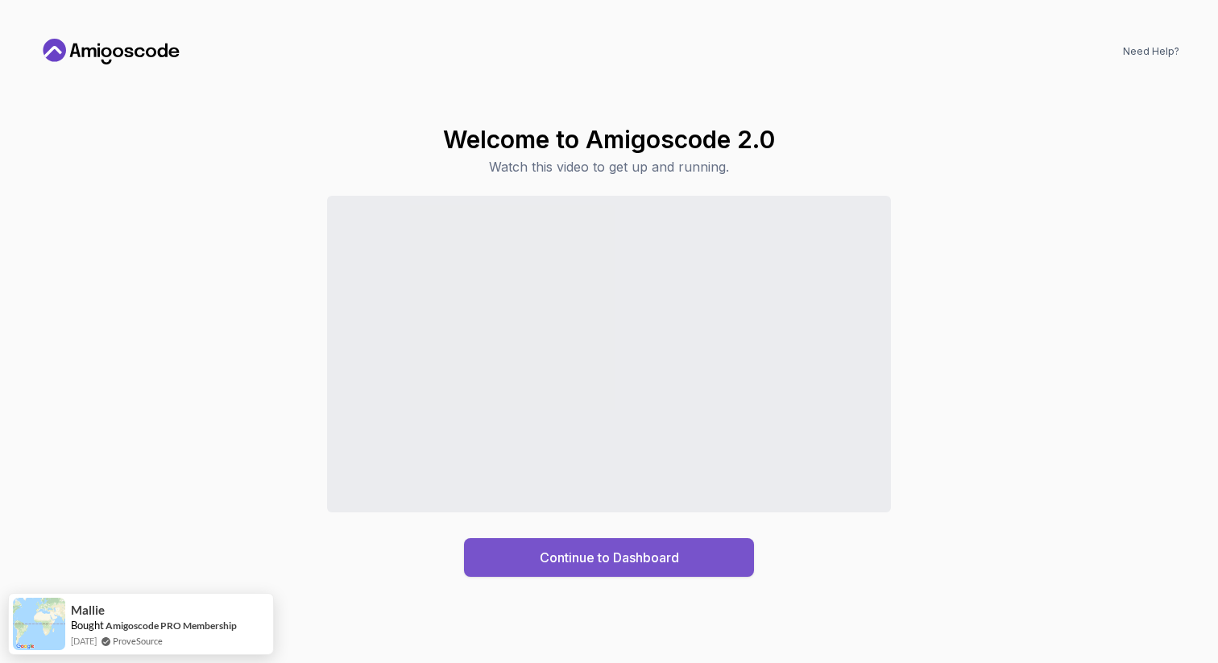
click at [666, 567] on div "Continue to Dashboard" at bounding box center [609, 557] width 139 height 19
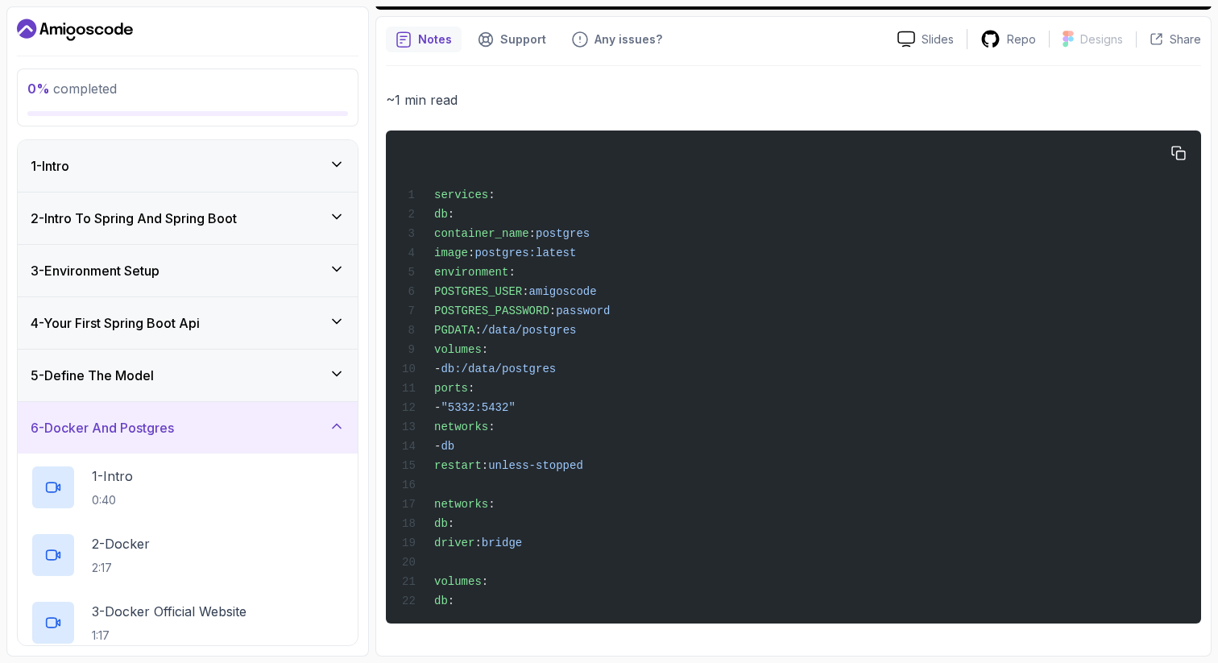
scroll to position [622, 0]
click at [1180, 146] on icon "button" at bounding box center [1179, 153] width 15 height 15
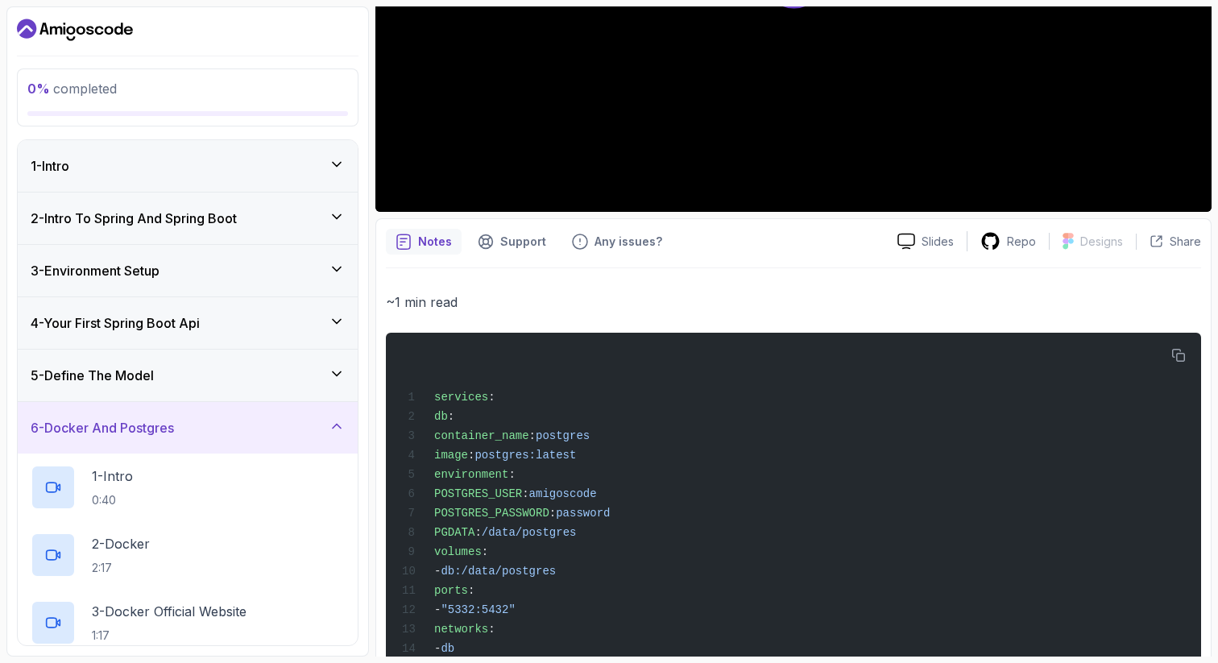
scroll to position [463, 0]
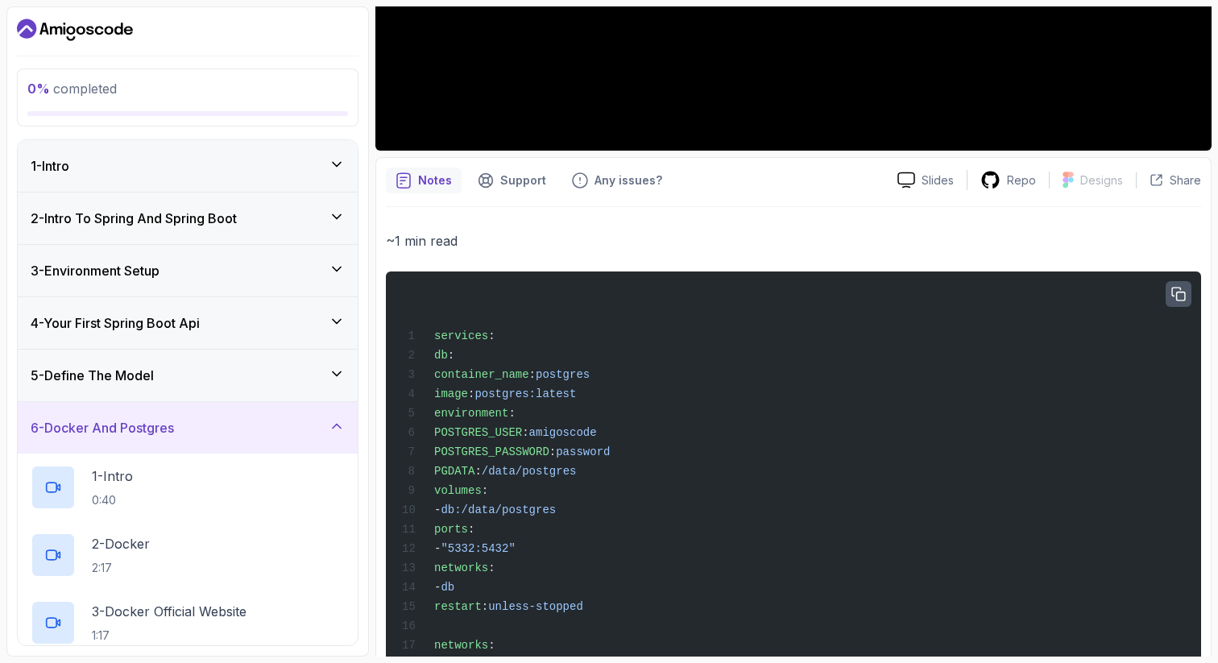
click at [1184, 284] on button "button" at bounding box center [1179, 294] width 26 height 26
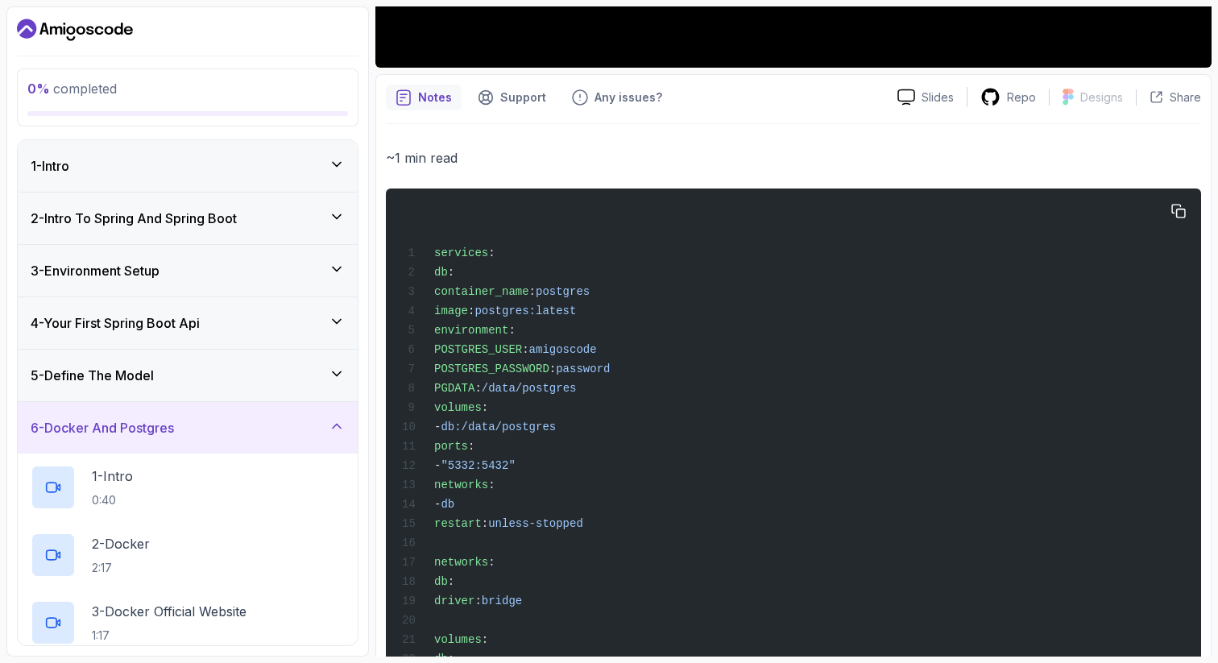
scroll to position [622, 0]
